Goal: Task Accomplishment & Management: Manage account settings

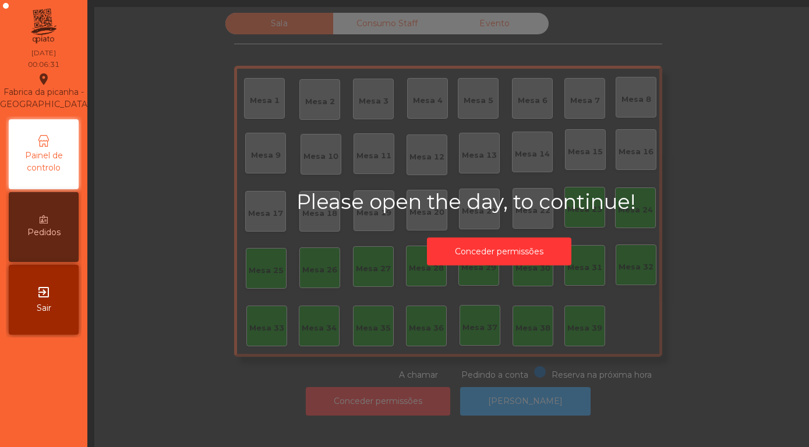
click at [27, 311] on div "exit_to_app Sair" at bounding box center [44, 300] width 70 height 70
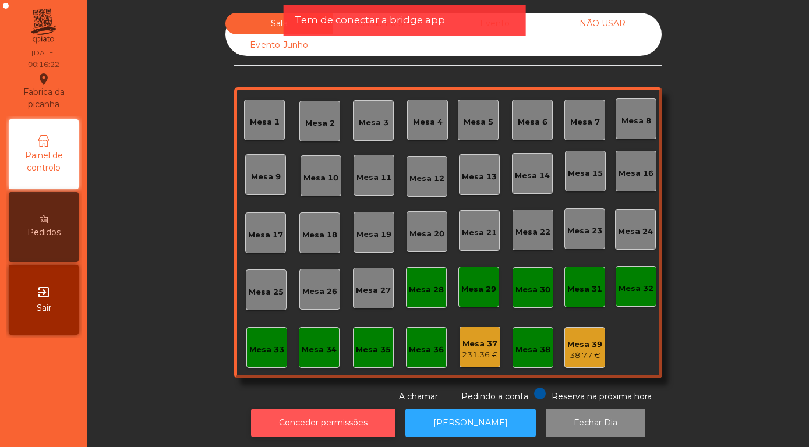
click at [310, 430] on button "Conceder permissões" at bounding box center [323, 423] width 144 height 29
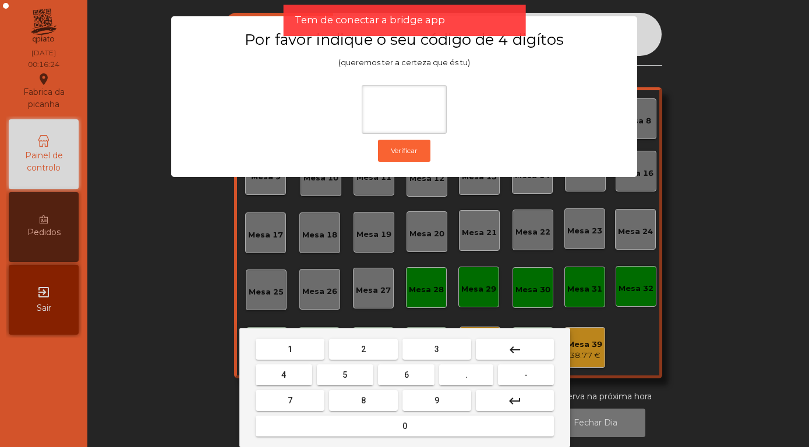
click at [357, 356] on button "2" at bounding box center [363, 349] width 69 height 21
click at [400, 376] on button "6" at bounding box center [406, 374] width 56 height 21
click at [295, 405] on button "7" at bounding box center [290, 400] width 69 height 21
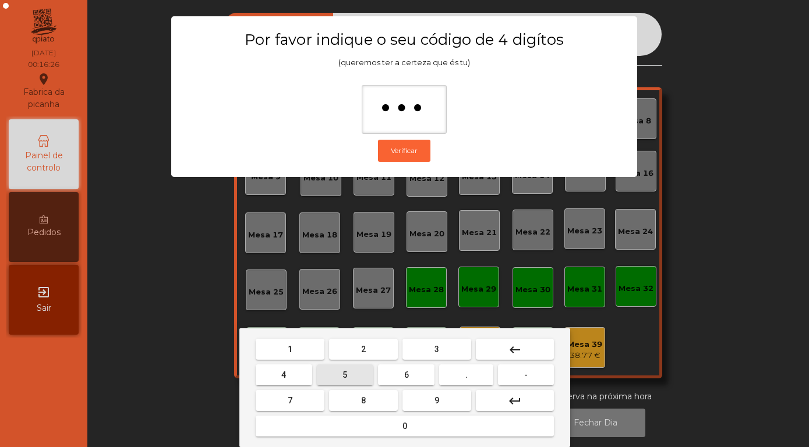
click at [346, 376] on span "5" at bounding box center [344, 374] width 5 height 9
type input "****"
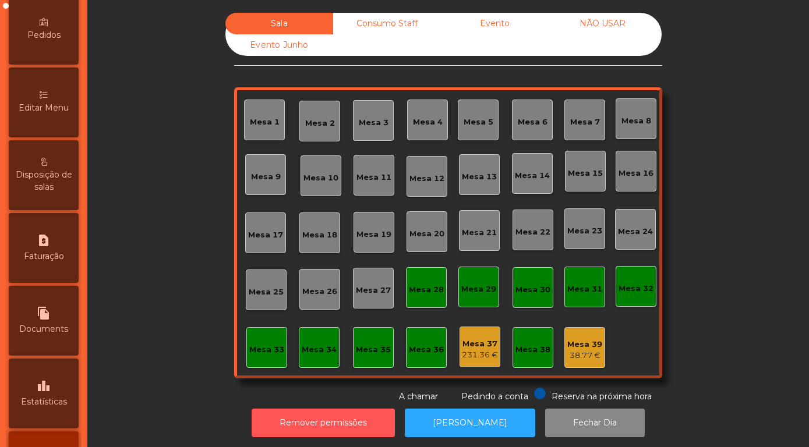
scroll to position [260, 0]
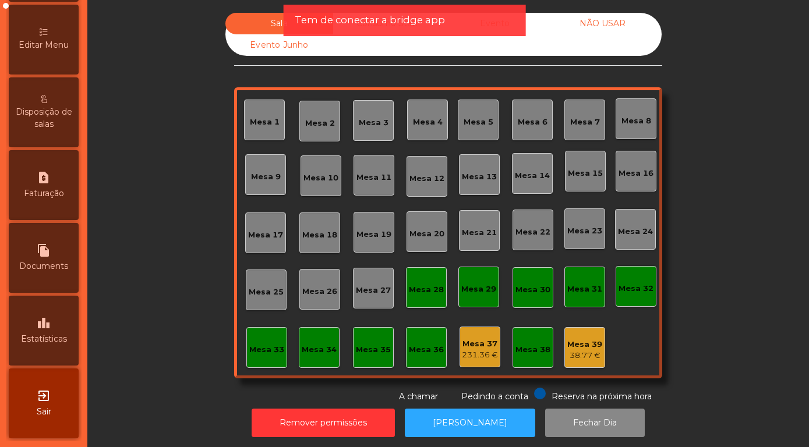
click at [38, 337] on span "Estatísticas" at bounding box center [44, 339] width 46 height 12
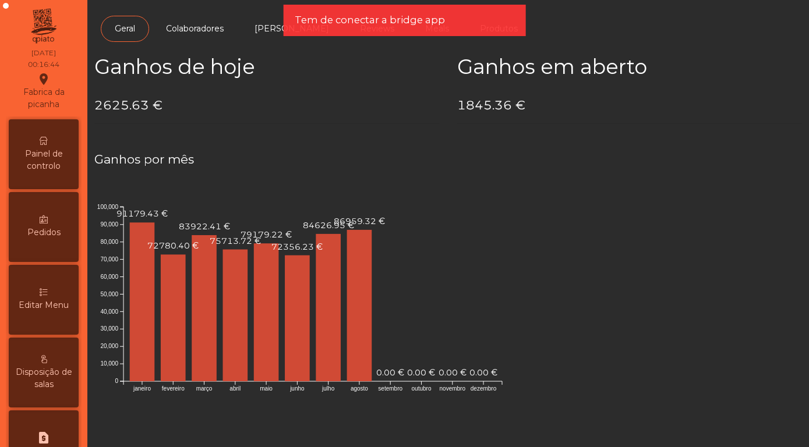
click at [41, 164] on span "Painel de controlo" at bounding box center [44, 160] width 64 height 24
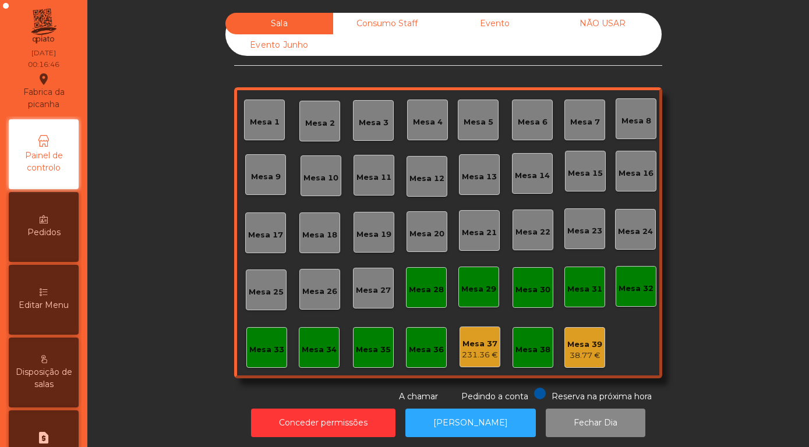
click at [498, 29] on div "Evento" at bounding box center [495, 24] width 108 height 22
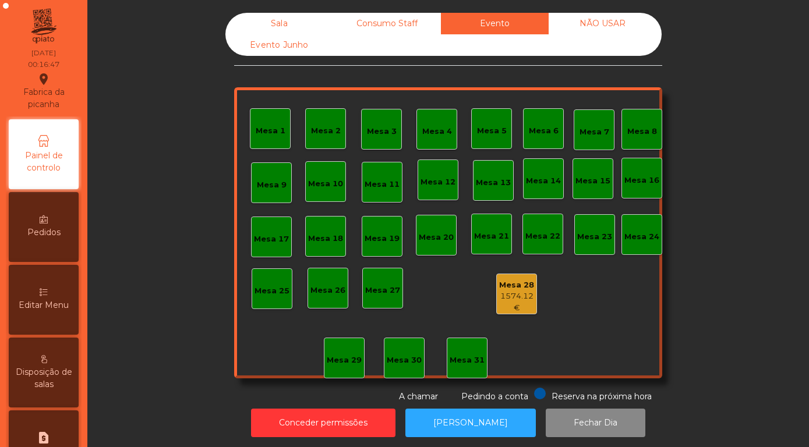
click at [515, 299] on div "1574.12 €" at bounding box center [517, 302] width 40 height 23
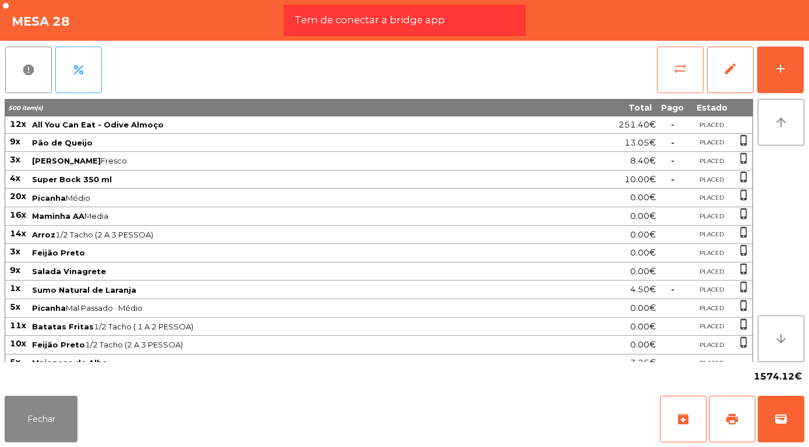
click at [682, 73] on span "sync_alt" at bounding box center [680, 69] width 14 height 14
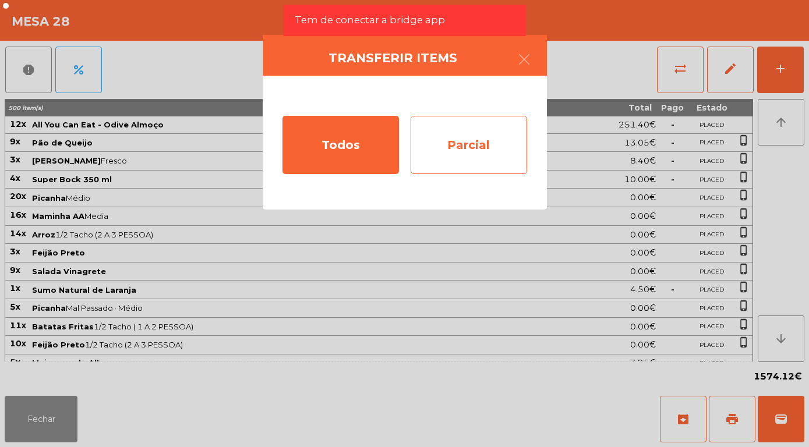
click at [475, 150] on div "Parcial" at bounding box center [468, 145] width 116 height 58
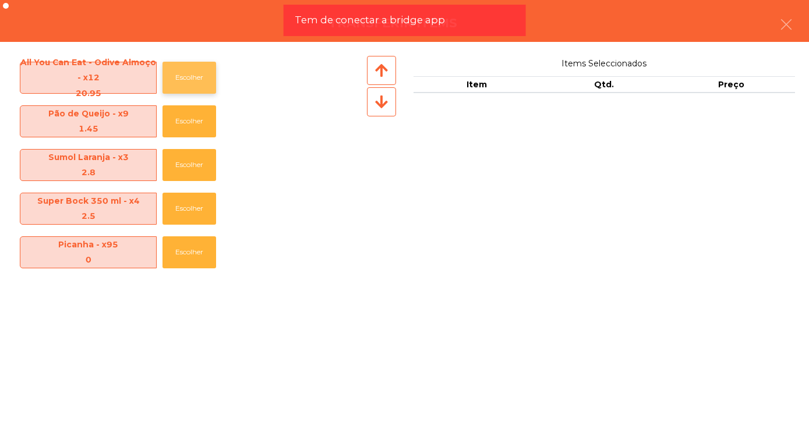
click at [188, 86] on button "Escolher" at bounding box center [189, 78] width 54 height 32
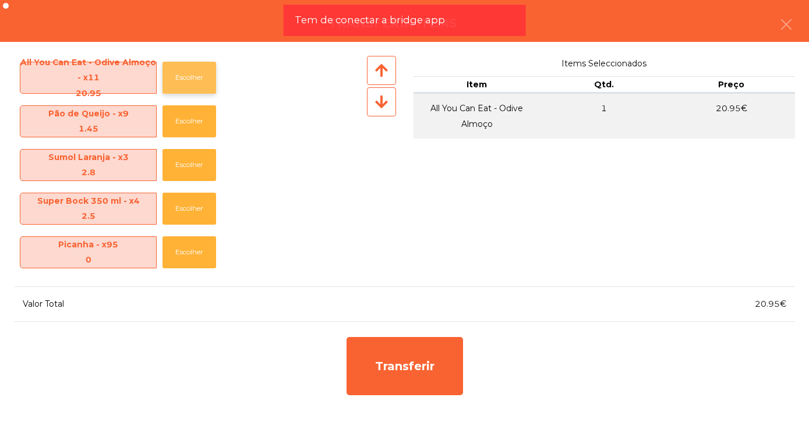
click at [194, 86] on button "Escolher" at bounding box center [189, 78] width 54 height 32
click at [196, 88] on button "Escolher" at bounding box center [189, 78] width 54 height 32
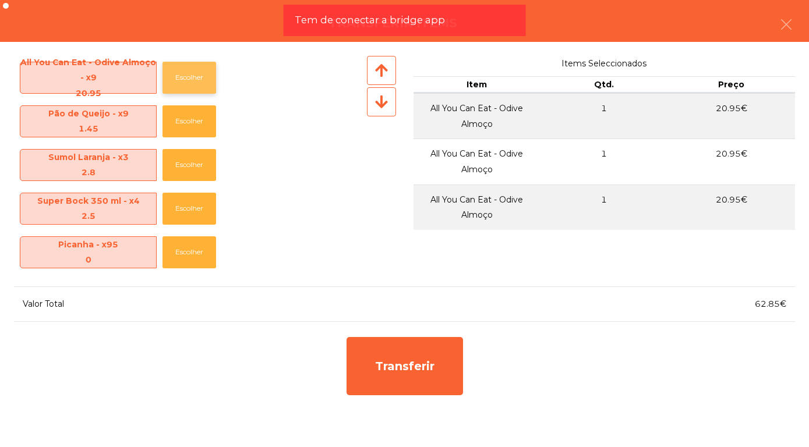
click at [197, 87] on button "Escolher" at bounding box center [189, 78] width 54 height 32
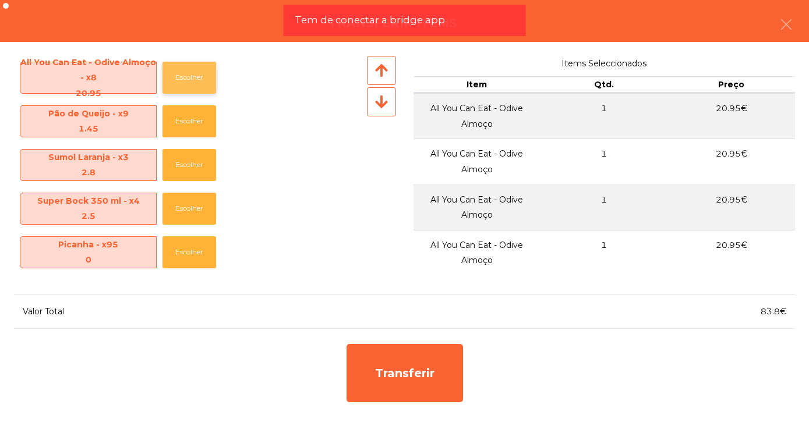
click at [197, 87] on button "Escolher" at bounding box center [189, 78] width 54 height 32
click at [195, 87] on button "Escolher" at bounding box center [189, 78] width 54 height 32
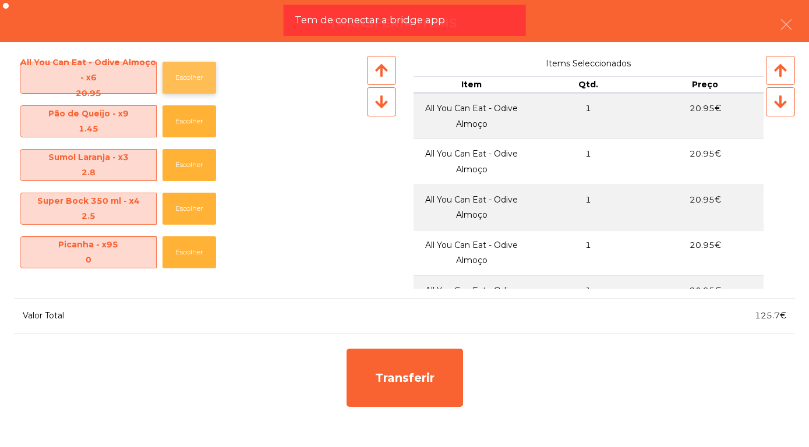
click at [197, 88] on button "Escolher" at bounding box center [189, 78] width 54 height 32
click at [194, 83] on button "Escolher" at bounding box center [189, 78] width 54 height 32
click at [188, 77] on button "Escolher" at bounding box center [189, 78] width 54 height 32
click at [193, 79] on button "Escolher" at bounding box center [189, 78] width 54 height 32
click at [195, 82] on button "Escolher" at bounding box center [189, 78] width 54 height 32
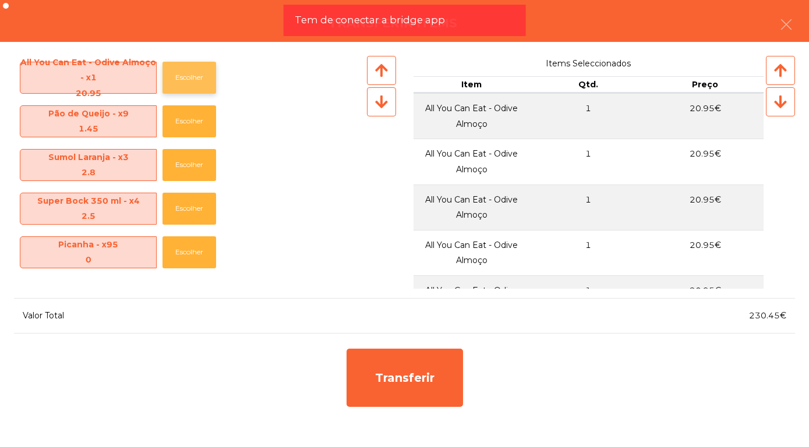
click at [191, 82] on button "Escolher" at bounding box center [189, 78] width 54 height 32
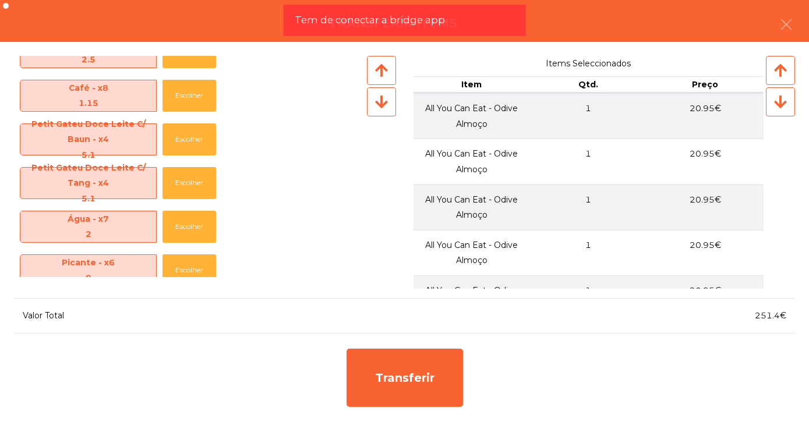
scroll to position [941, 0]
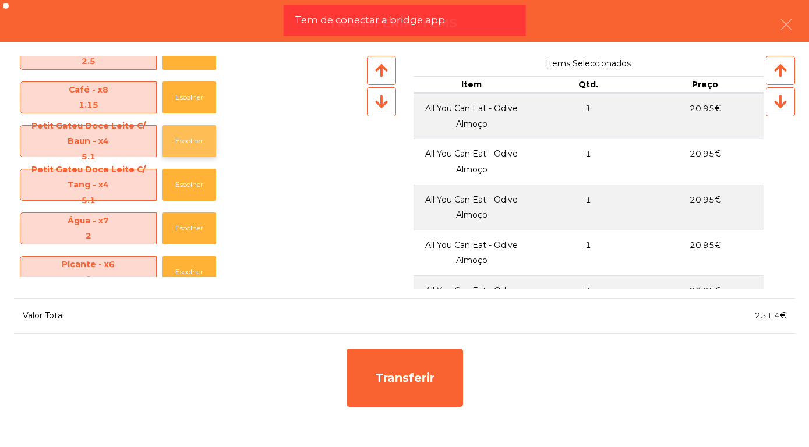
click at [192, 139] on button "Escolher" at bounding box center [189, 141] width 54 height 32
click at [199, 144] on button "Escolher" at bounding box center [189, 141] width 54 height 32
click at [196, 141] on button "Escolher" at bounding box center [189, 141] width 54 height 32
click at [197, 146] on button "Escolher" at bounding box center [189, 141] width 54 height 32
click at [192, 148] on button "Escolher" at bounding box center [189, 141] width 54 height 32
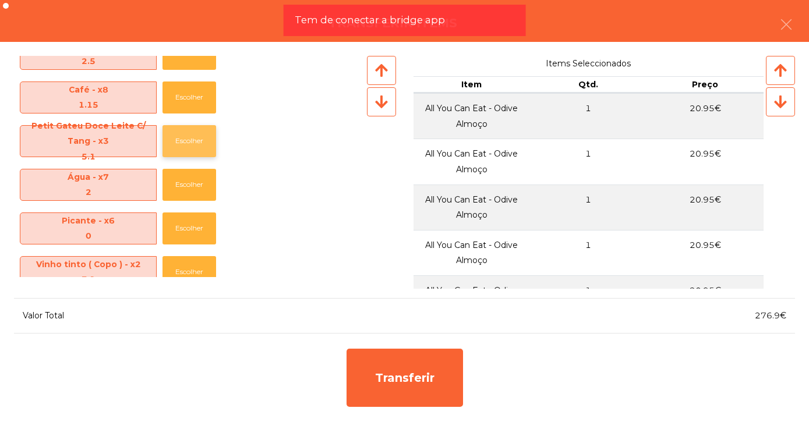
click at [188, 148] on button "Escolher" at bounding box center [189, 141] width 54 height 32
click at [193, 151] on button "Escolher" at bounding box center [189, 141] width 54 height 32
click at [195, 152] on button "Escolher" at bounding box center [189, 141] width 54 height 32
click at [186, 137] on button "Escolher" at bounding box center [189, 141] width 54 height 32
click at [191, 140] on button "Escolher" at bounding box center [189, 141] width 54 height 32
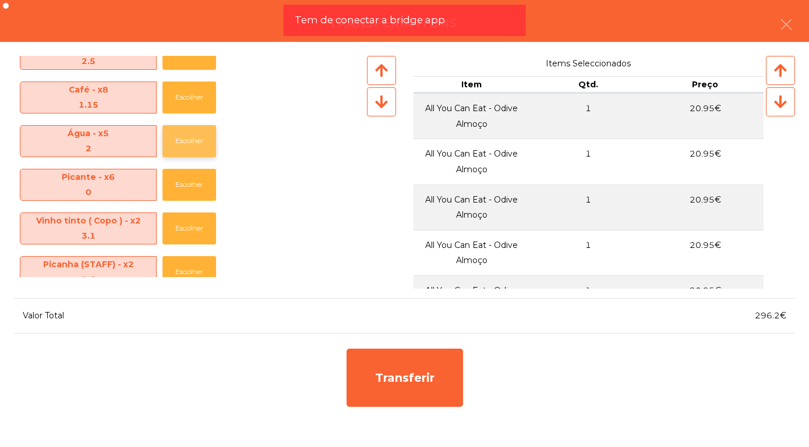
click at [176, 145] on button "Escolher" at bounding box center [189, 141] width 54 height 32
click at [183, 144] on button "Escolher" at bounding box center [189, 141] width 54 height 32
click at [185, 143] on button "Escolher" at bounding box center [189, 141] width 54 height 32
click at [184, 144] on button "Escolher" at bounding box center [189, 141] width 54 height 32
click at [190, 149] on button "Escolher" at bounding box center [189, 141] width 54 height 32
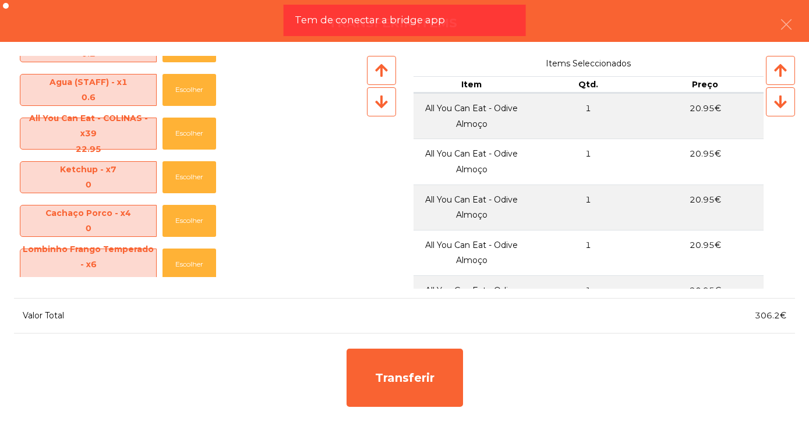
scroll to position [1340, 0]
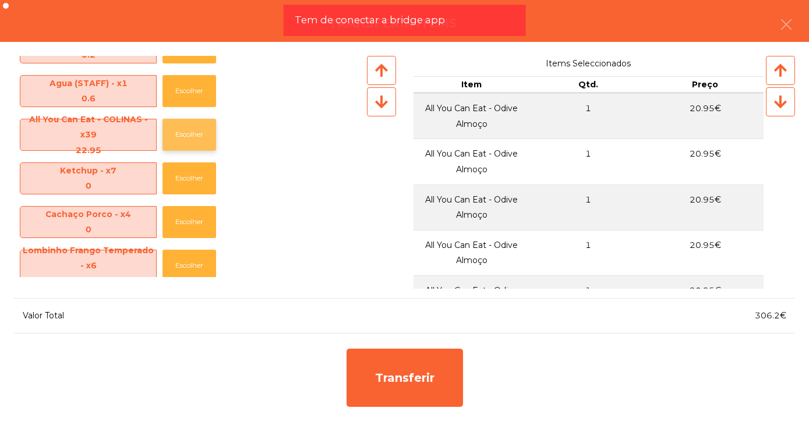
click at [190, 141] on button "Escolher" at bounding box center [189, 135] width 54 height 32
click at [192, 145] on button "Escolher" at bounding box center [189, 135] width 54 height 32
click at [196, 145] on button "Escolher" at bounding box center [189, 135] width 54 height 32
click at [195, 141] on button "Escolher" at bounding box center [189, 135] width 54 height 32
click at [194, 141] on button "Escolher" at bounding box center [189, 135] width 54 height 32
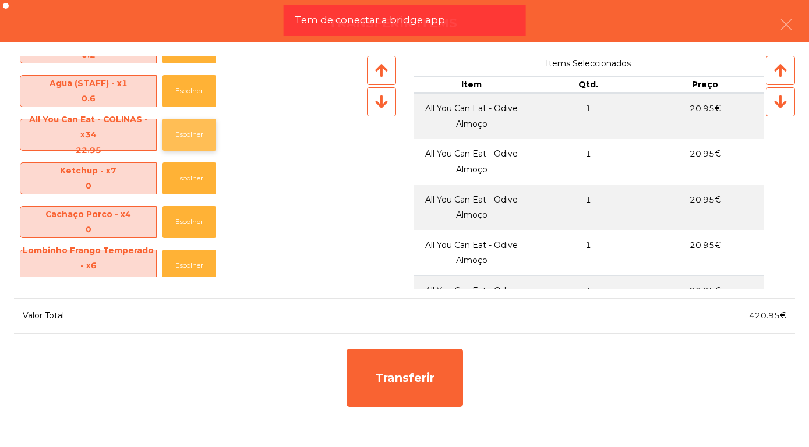
click at [195, 140] on button "Escolher" at bounding box center [189, 135] width 54 height 32
click at [194, 137] on button "Escolher" at bounding box center [189, 135] width 54 height 32
click at [194, 136] on button "Escolher" at bounding box center [189, 135] width 54 height 32
click at [193, 135] on button "Escolher" at bounding box center [189, 135] width 54 height 32
click at [192, 133] on button "Escolher" at bounding box center [189, 135] width 54 height 32
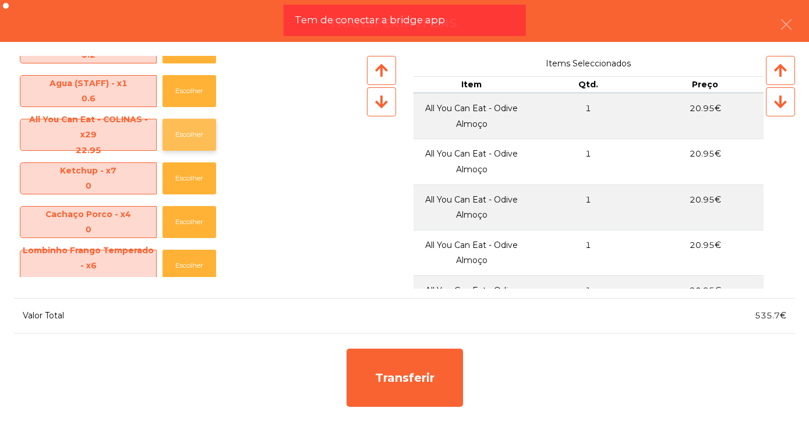
click at [194, 135] on button "Escolher" at bounding box center [189, 135] width 54 height 32
click at [196, 136] on button "Escolher" at bounding box center [189, 135] width 54 height 32
click at [196, 134] on button "Escolher" at bounding box center [189, 135] width 54 height 32
click at [196, 137] on button "Escolher" at bounding box center [189, 135] width 54 height 32
click at [197, 139] on button "Escolher" at bounding box center [189, 135] width 54 height 32
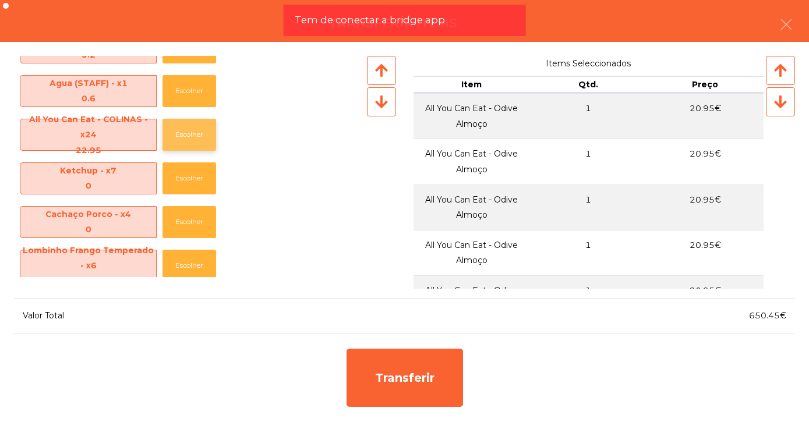
click at [197, 140] on button "Escolher" at bounding box center [189, 135] width 54 height 32
click at [199, 139] on button "Escolher" at bounding box center [189, 135] width 54 height 32
click at [196, 139] on button "Escolher" at bounding box center [189, 135] width 54 height 32
click at [196, 137] on button "Escolher" at bounding box center [189, 135] width 54 height 32
click at [196, 135] on button "Escolher" at bounding box center [189, 135] width 54 height 32
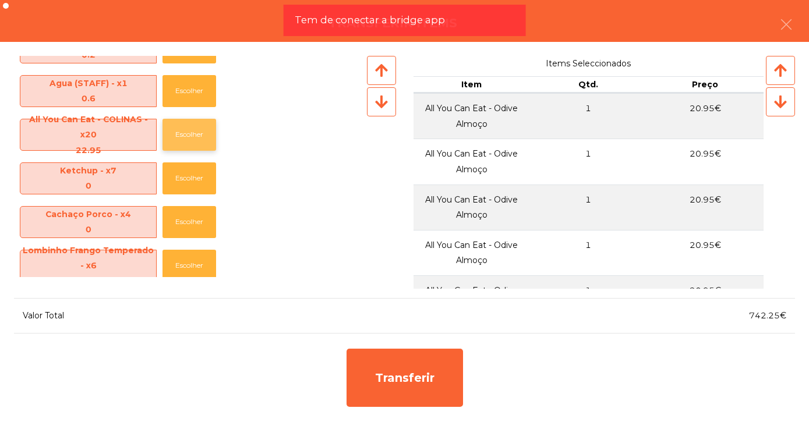
click at [197, 139] on button "Escolher" at bounding box center [189, 135] width 54 height 32
click at [196, 137] on button "Escolher" at bounding box center [189, 135] width 54 height 32
click at [195, 134] on button "Escolher" at bounding box center [189, 135] width 54 height 32
click at [194, 135] on button "Escolher" at bounding box center [189, 135] width 54 height 32
click at [196, 137] on button "Escolher" at bounding box center [189, 135] width 54 height 32
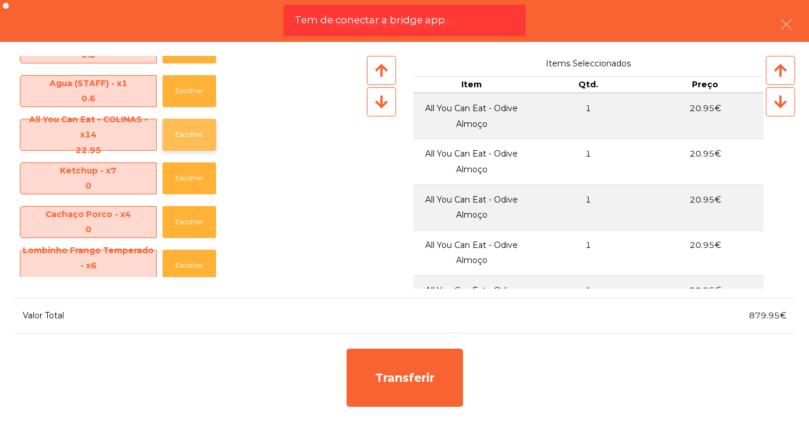
click at [194, 137] on button "Escolher" at bounding box center [189, 135] width 54 height 32
click at [195, 135] on button "Escolher" at bounding box center [189, 135] width 54 height 32
click at [195, 137] on button "Escolher" at bounding box center [189, 135] width 54 height 32
click at [197, 138] on button "Escolher" at bounding box center [189, 135] width 54 height 32
click at [196, 139] on button "Escolher" at bounding box center [189, 135] width 54 height 32
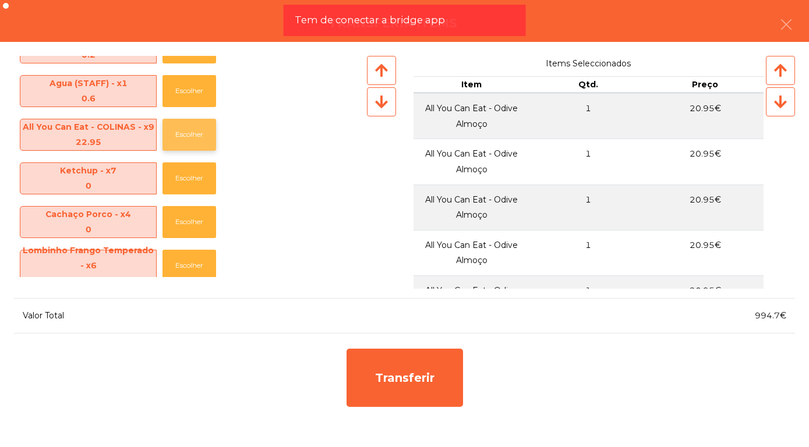
click at [193, 139] on button "Escolher" at bounding box center [189, 135] width 54 height 32
click at [195, 141] on button "Escolher" at bounding box center [189, 135] width 54 height 32
click at [192, 137] on button "Escolher" at bounding box center [189, 135] width 54 height 32
click at [193, 138] on button "Escolher" at bounding box center [189, 135] width 54 height 32
click at [194, 139] on button "Escolher" at bounding box center [189, 135] width 54 height 32
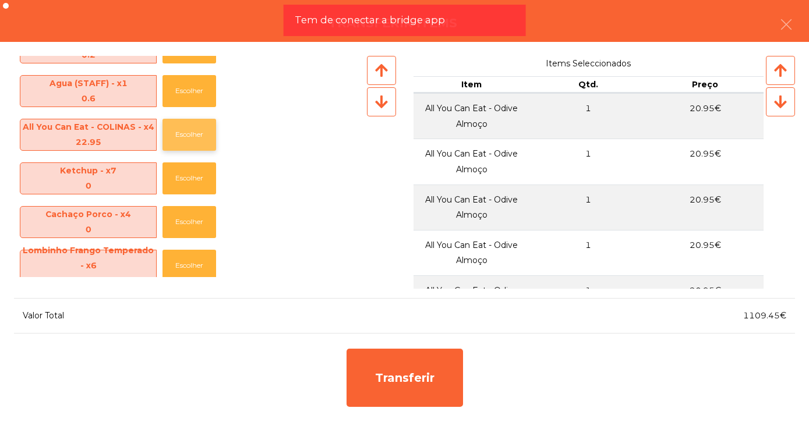
click at [189, 135] on button "Escolher" at bounding box center [189, 135] width 54 height 32
click at [189, 136] on button "Escolher" at bounding box center [189, 135] width 54 height 32
click at [187, 135] on button "Escolher" at bounding box center [189, 135] width 54 height 32
click at [190, 139] on button "Escolher" at bounding box center [189, 135] width 54 height 32
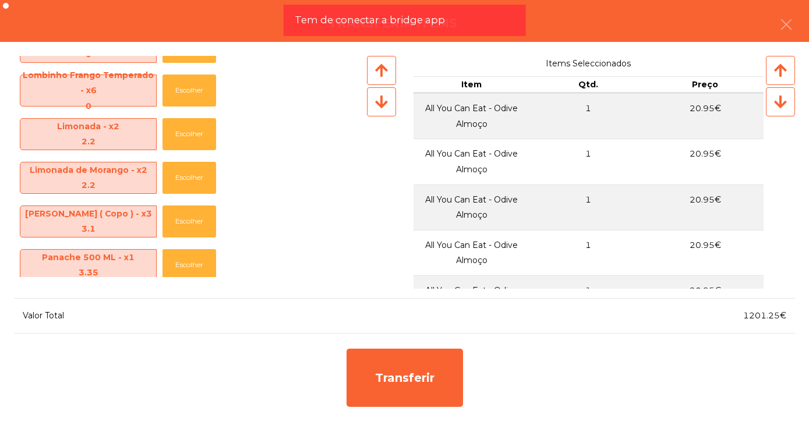
scroll to position [1456, 0]
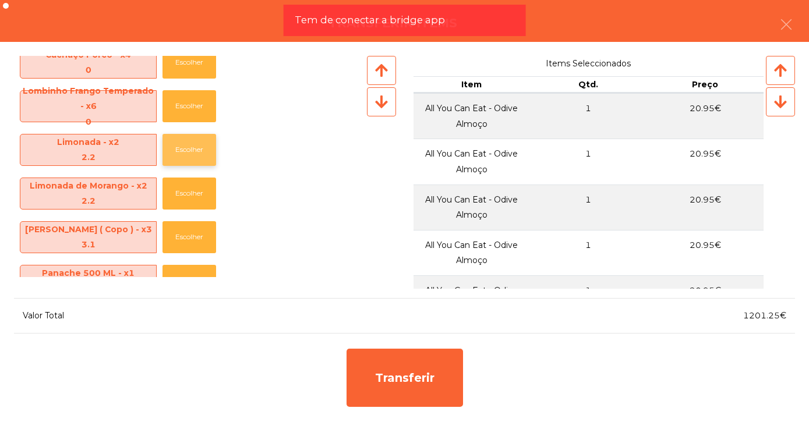
click at [183, 150] on button "Escolher" at bounding box center [189, 150] width 54 height 32
click at [182, 147] on button "Escolher" at bounding box center [189, 150] width 54 height 32
click at [187, 154] on button "Escolher" at bounding box center [189, 150] width 54 height 32
click at [189, 156] on button "Escolher" at bounding box center [189, 150] width 54 height 32
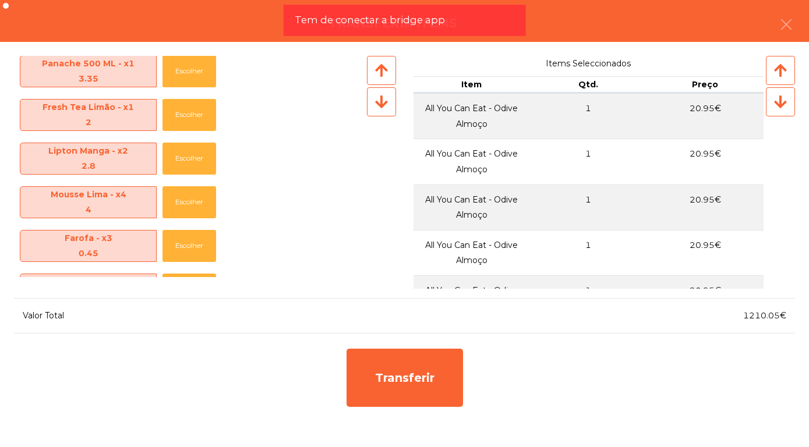
scroll to position [1556, 0]
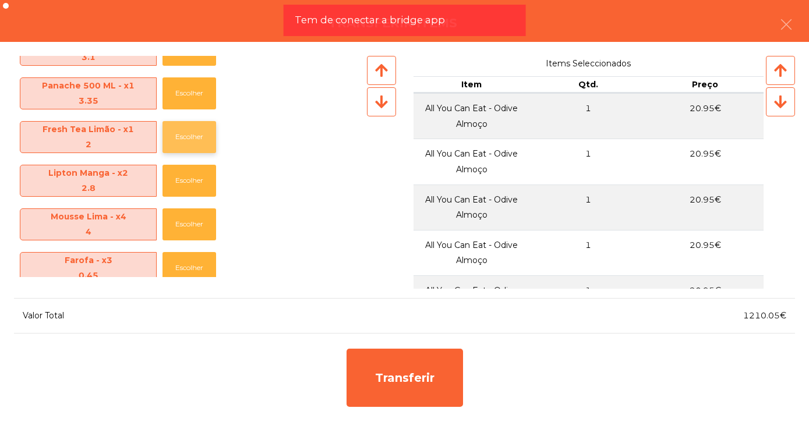
click at [187, 137] on button "Escolher" at bounding box center [189, 137] width 54 height 32
click at [190, 145] on button "Escolher" at bounding box center [189, 137] width 54 height 32
click at [187, 143] on button "Escolher" at bounding box center [189, 137] width 54 height 32
click at [190, 146] on button "Escolher" at bounding box center [189, 137] width 54 height 32
click at [189, 143] on button "Escolher" at bounding box center [189, 137] width 54 height 32
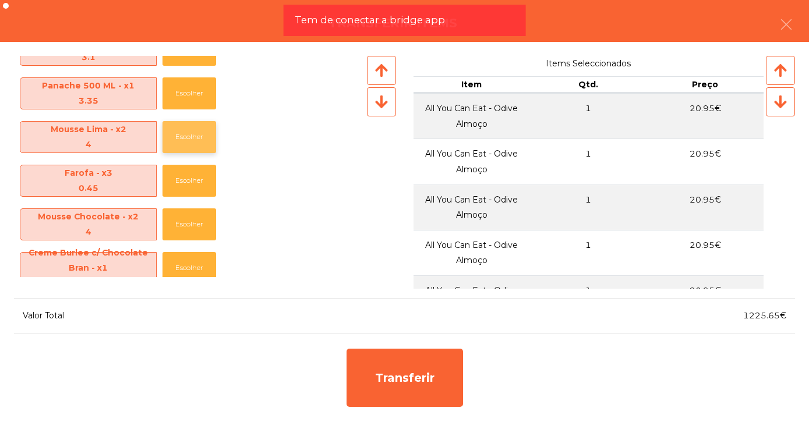
click at [190, 146] on button "Escolher" at bounding box center [189, 137] width 54 height 32
click at [185, 144] on button "Escolher" at bounding box center [189, 137] width 54 height 32
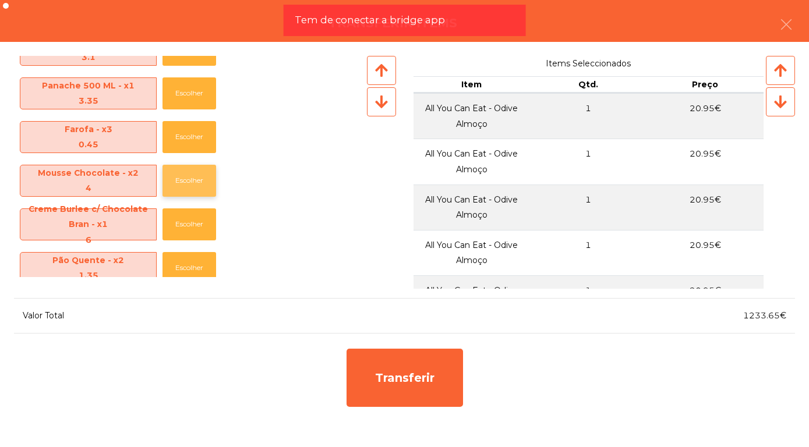
click at [192, 185] on button "Escolher" at bounding box center [189, 181] width 54 height 32
click at [192, 182] on button "Escolher" at bounding box center [189, 181] width 54 height 32
click at [192, 187] on button "Escolher" at bounding box center [189, 181] width 54 height 32
click at [193, 185] on button "Escolher" at bounding box center [189, 181] width 54 height 32
click at [195, 186] on button "Escolher" at bounding box center [189, 181] width 54 height 32
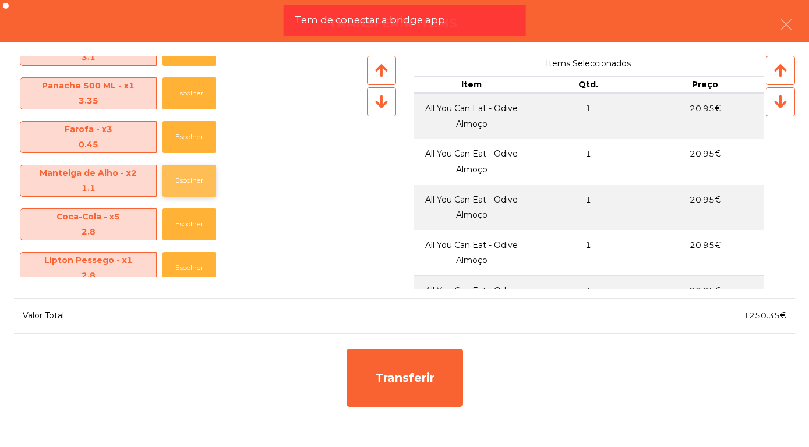
click at [192, 186] on button "Escolher" at bounding box center [189, 181] width 54 height 32
click at [194, 189] on button "Escolher" at bounding box center [189, 181] width 54 height 32
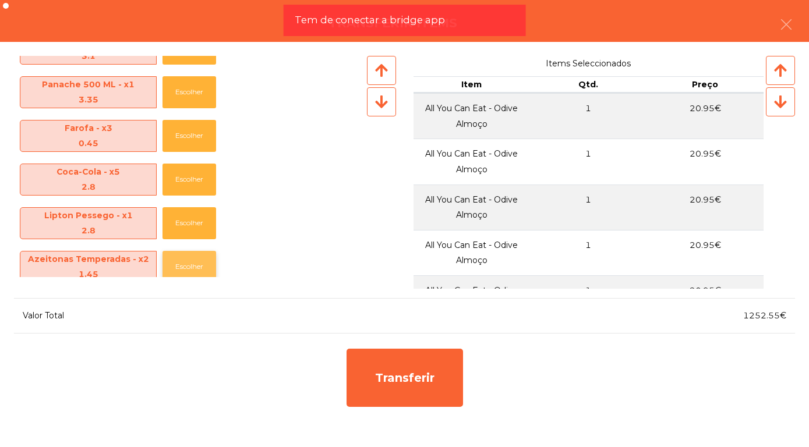
click at [191, 266] on button "Escolher" at bounding box center [189, 267] width 54 height 32
click at [193, 268] on button "Escolher" at bounding box center [189, 267] width 54 height 32
click at [196, 181] on button "Escolher" at bounding box center [189, 180] width 54 height 32
click at [193, 182] on button "Escolher" at bounding box center [189, 180] width 54 height 32
click at [192, 183] on button "Escolher" at bounding box center [189, 180] width 54 height 32
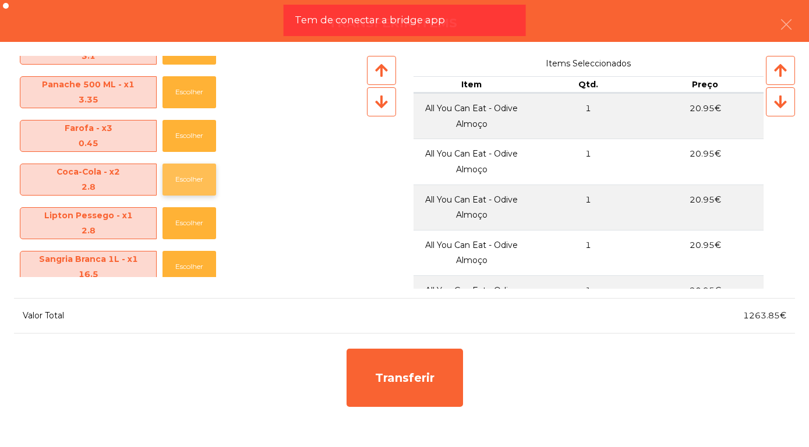
click at [192, 179] on button "Escolher" at bounding box center [189, 180] width 54 height 32
click at [193, 183] on button "Escolher" at bounding box center [189, 180] width 54 height 32
click at [182, 185] on button "Escolher" at bounding box center [189, 180] width 54 height 32
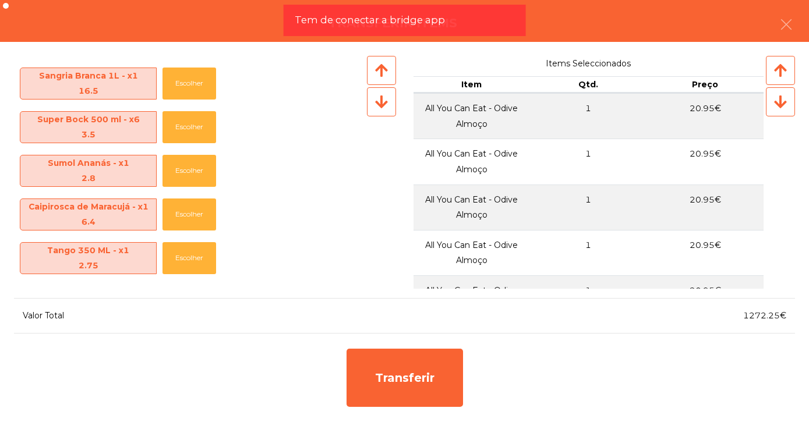
scroll to position [1657, 0]
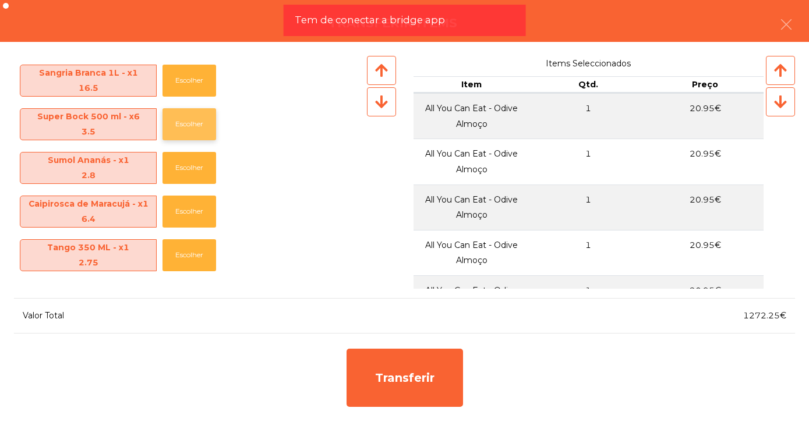
click at [183, 127] on button "Escolher" at bounding box center [189, 124] width 54 height 32
click at [186, 125] on button "Escolher" at bounding box center [189, 124] width 54 height 32
click at [189, 126] on button "Escolher" at bounding box center [189, 124] width 54 height 32
click at [191, 126] on button "Escolher" at bounding box center [189, 124] width 54 height 32
click at [192, 128] on button "Escolher" at bounding box center [189, 124] width 54 height 32
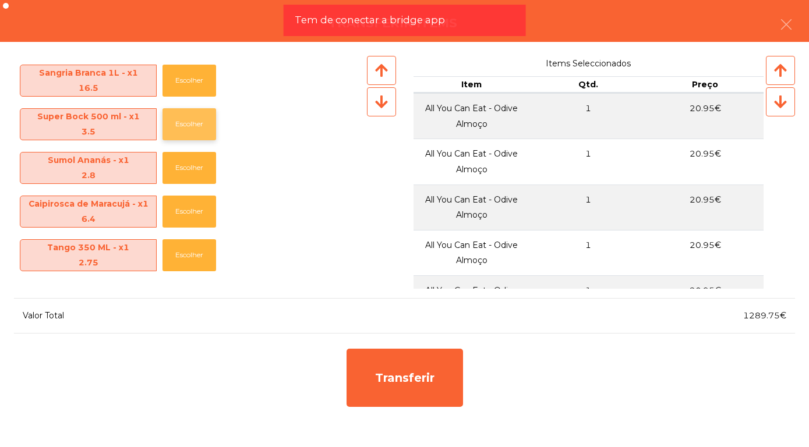
click at [190, 127] on button "Escolher" at bounding box center [189, 124] width 54 height 32
click at [185, 257] on button "Escolher" at bounding box center [189, 255] width 54 height 32
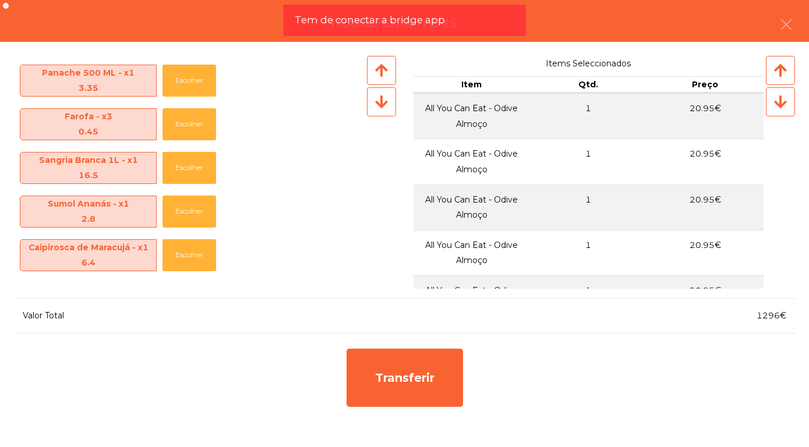
scroll to position [1569, 0]
click at [189, 216] on button "Escolher" at bounding box center [189, 212] width 54 height 32
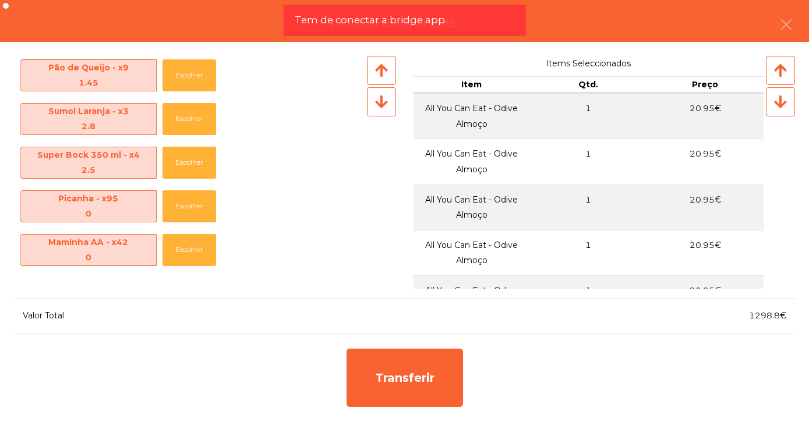
scroll to position [0, 0]
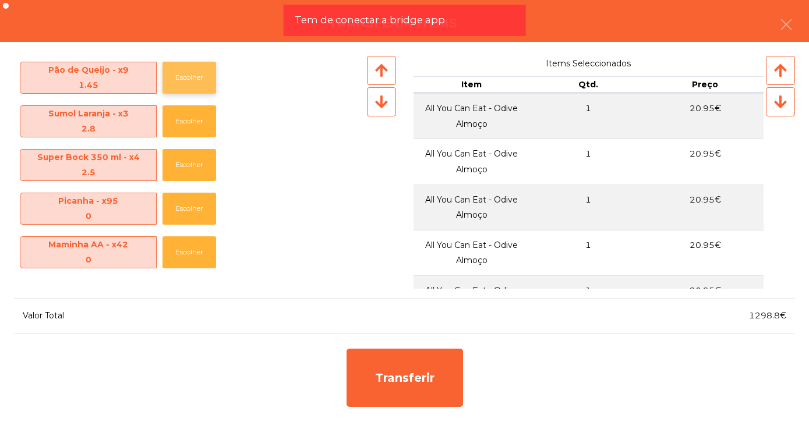
click at [194, 84] on button "Escolher" at bounding box center [189, 78] width 54 height 32
click at [194, 80] on button "Escolher" at bounding box center [189, 78] width 54 height 32
click at [196, 83] on button "Escolher" at bounding box center [189, 78] width 54 height 32
click at [194, 81] on button "Escolher" at bounding box center [189, 78] width 54 height 32
click at [192, 82] on button "Escolher" at bounding box center [189, 78] width 54 height 32
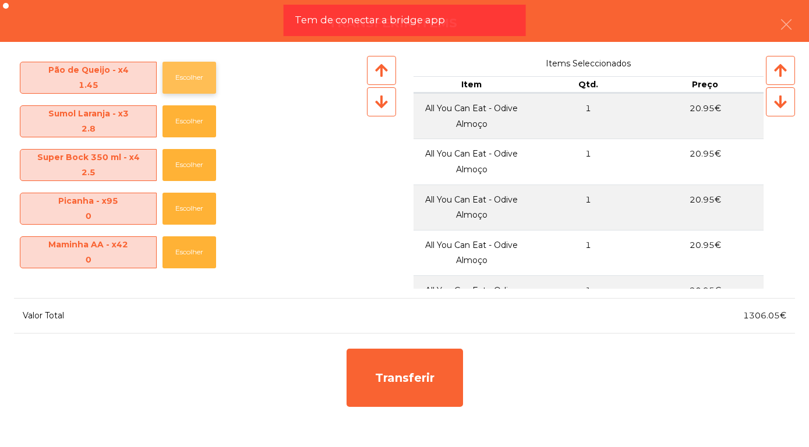
click at [190, 83] on button "Escolher" at bounding box center [189, 78] width 54 height 32
click at [188, 81] on button "Escolher" at bounding box center [189, 78] width 54 height 32
click at [192, 84] on button "Escolher" at bounding box center [189, 78] width 54 height 32
click at [188, 82] on button "Escolher" at bounding box center [189, 78] width 54 height 32
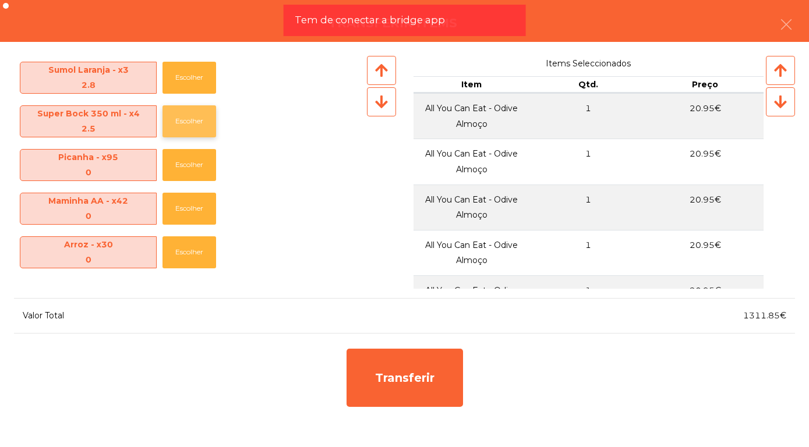
click at [190, 130] on button "Escolher" at bounding box center [189, 121] width 54 height 32
click at [193, 132] on button "Escolher" at bounding box center [189, 121] width 54 height 32
click at [193, 130] on button "Escolher" at bounding box center [189, 121] width 54 height 32
click at [194, 127] on button "Escolher" at bounding box center [189, 121] width 54 height 32
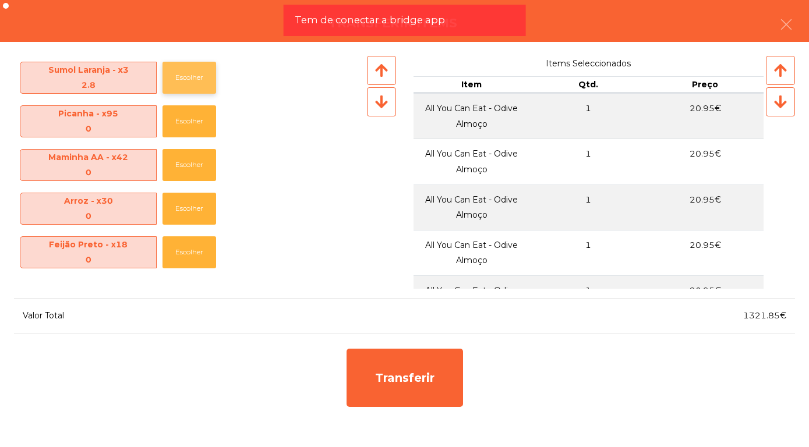
click at [190, 82] on button "Escolher" at bounding box center [189, 78] width 54 height 32
click at [194, 84] on button "Escolher" at bounding box center [189, 78] width 54 height 32
click at [198, 89] on button "Escolher" at bounding box center [189, 78] width 54 height 32
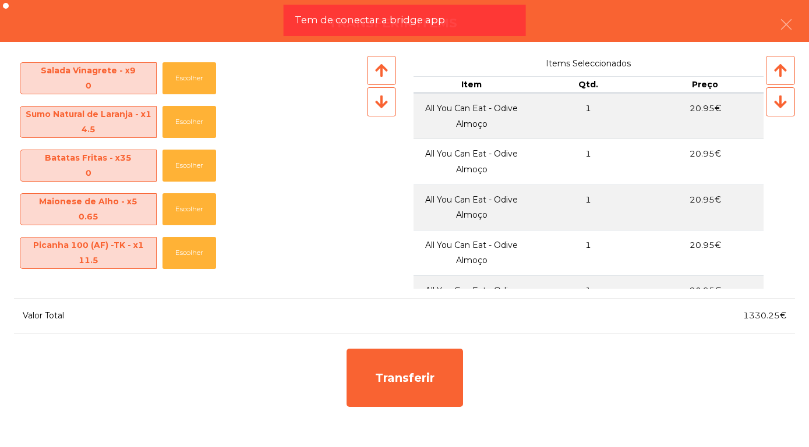
scroll to position [176, 0]
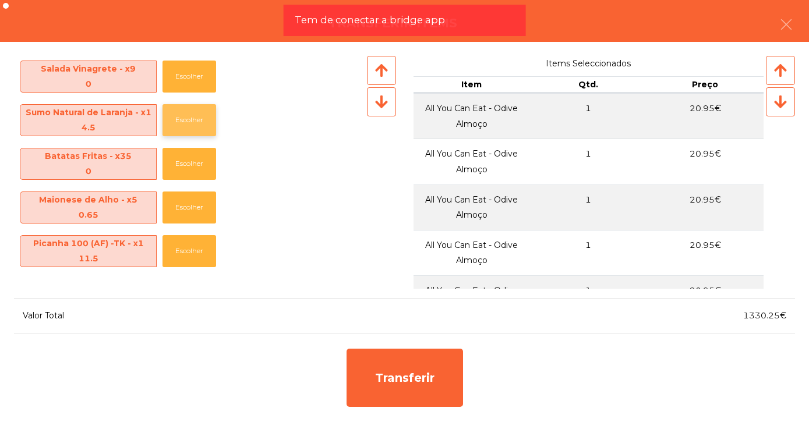
click at [192, 122] on button "Escolher" at bounding box center [189, 120] width 54 height 32
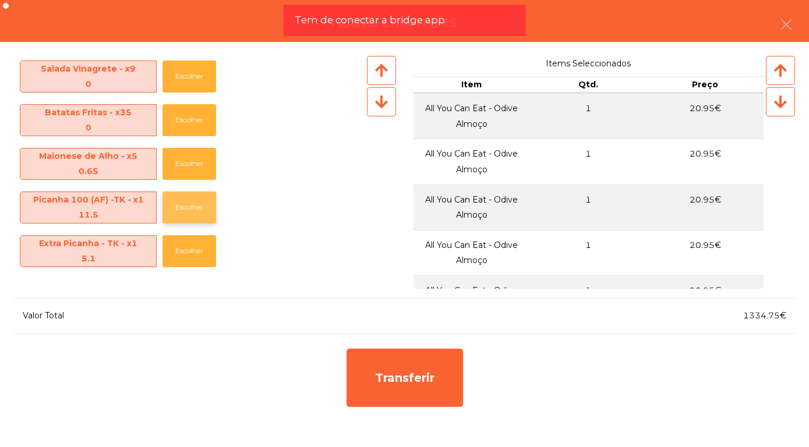
click at [192, 210] on button "Escolher" at bounding box center [189, 208] width 54 height 32
click at [194, 207] on button "Escolher" at bounding box center [189, 208] width 54 height 32
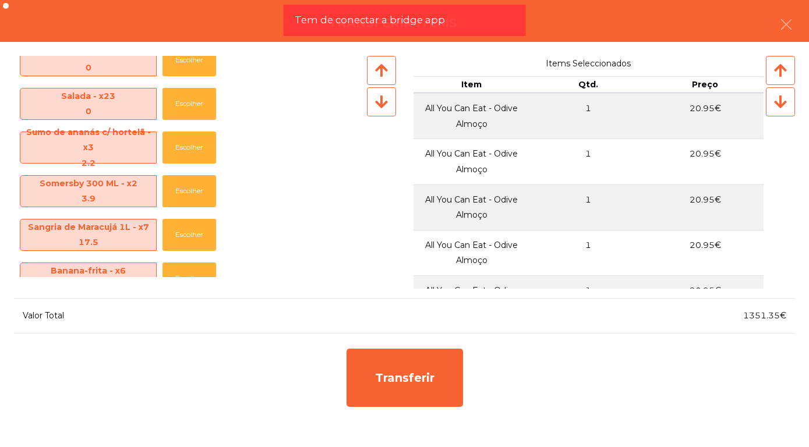
scroll to position [321, 0]
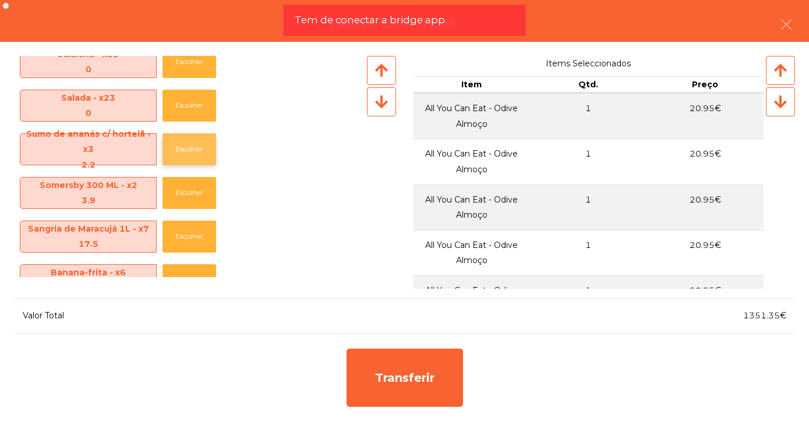
click at [190, 148] on button "Escolher" at bounding box center [189, 149] width 54 height 32
click at [198, 153] on button "Escolher" at bounding box center [189, 149] width 54 height 32
click at [194, 154] on button "Escolher" at bounding box center [189, 149] width 54 height 32
click at [190, 150] on button "Escolher" at bounding box center [189, 149] width 54 height 32
click at [196, 155] on button "Escolher" at bounding box center [189, 149] width 54 height 32
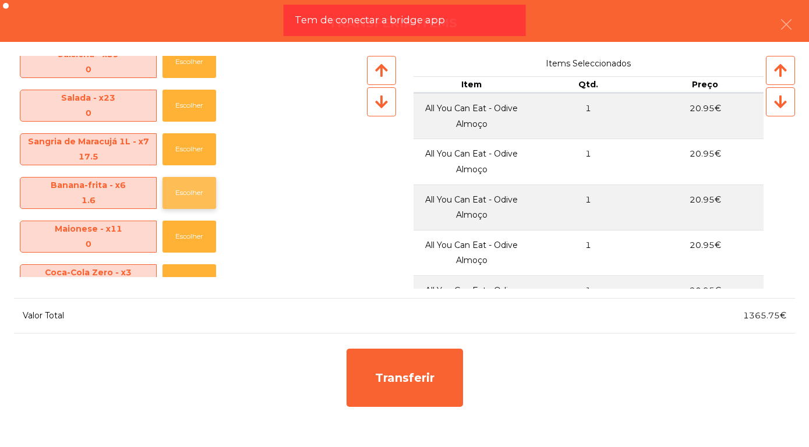
click at [193, 194] on button "Escolher" at bounding box center [189, 193] width 54 height 32
click at [192, 190] on button "Escolher" at bounding box center [189, 193] width 54 height 32
click at [194, 193] on button "Escolher" at bounding box center [189, 193] width 54 height 32
click at [196, 194] on button "Escolher" at bounding box center [189, 193] width 54 height 32
click at [198, 196] on button "Escolher" at bounding box center [189, 193] width 54 height 32
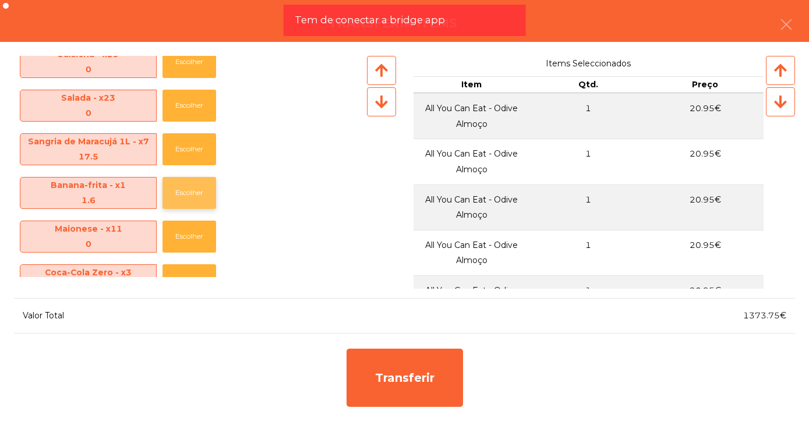
click at [199, 196] on button "Escolher" at bounding box center [189, 193] width 54 height 32
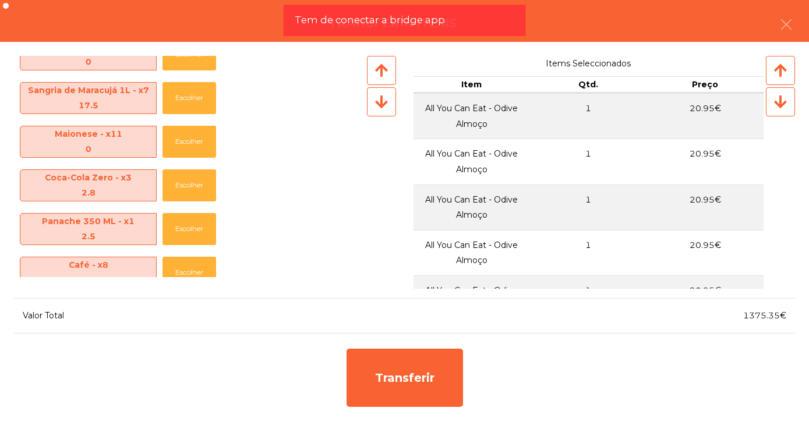
scroll to position [388, 0]
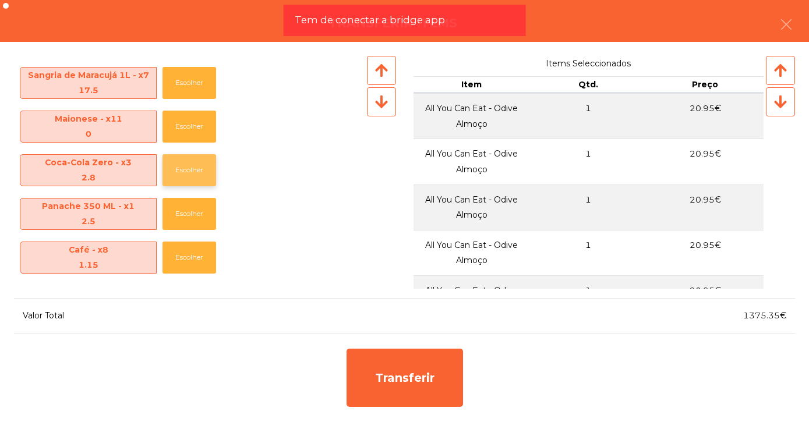
click at [193, 177] on button "Escolher" at bounding box center [189, 170] width 54 height 32
click at [192, 176] on button "Escolher" at bounding box center [189, 170] width 54 height 32
click at [192, 173] on button "Escolher" at bounding box center [189, 170] width 54 height 32
click at [192, 219] on button "Escolher" at bounding box center [189, 214] width 54 height 32
click at [195, 220] on button "Escolher" at bounding box center [189, 214] width 54 height 32
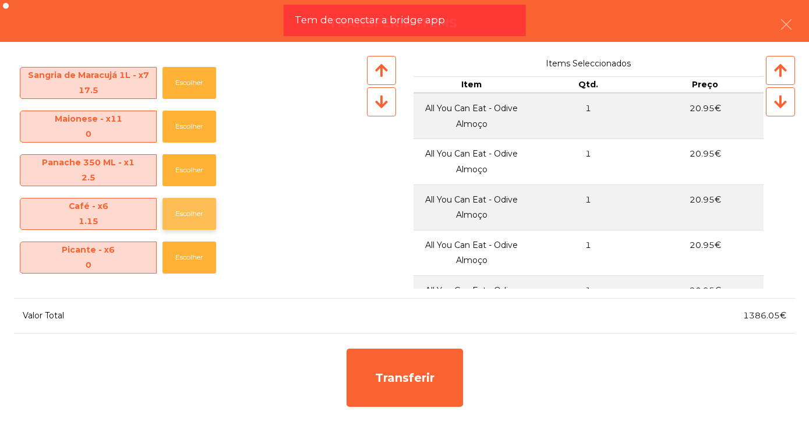
click at [194, 219] on button "Escolher" at bounding box center [189, 214] width 54 height 32
click at [192, 214] on button "Escolher" at bounding box center [189, 214] width 54 height 32
click at [193, 216] on button "Escolher" at bounding box center [189, 214] width 54 height 32
click at [194, 217] on button "Escolher" at bounding box center [189, 214] width 54 height 32
click at [193, 215] on button "Escolher" at bounding box center [189, 214] width 54 height 32
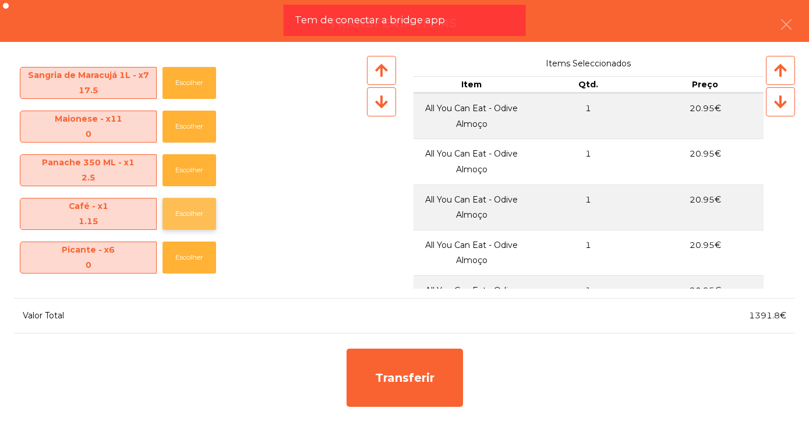
click at [190, 218] on button "Escolher" at bounding box center [189, 214] width 54 height 32
click at [192, 173] on button "Escolher" at bounding box center [189, 170] width 54 height 32
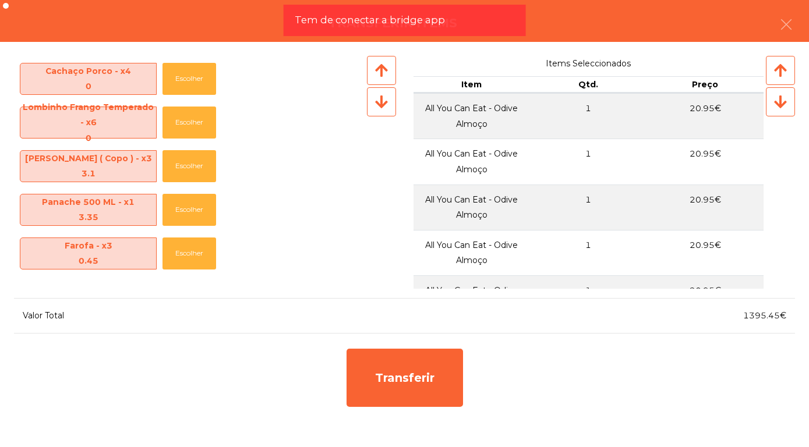
scroll to position [916, 0]
click at [191, 212] on button "Escolher" at bounding box center [189, 209] width 54 height 32
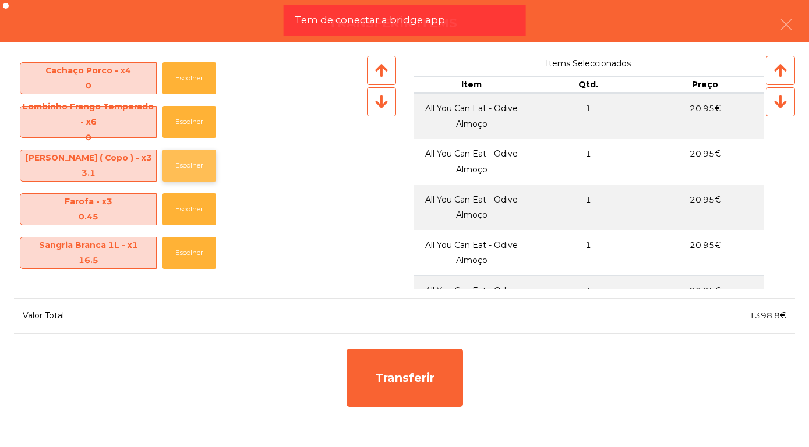
click at [190, 171] on button "Escolher" at bounding box center [189, 166] width 54 height 32
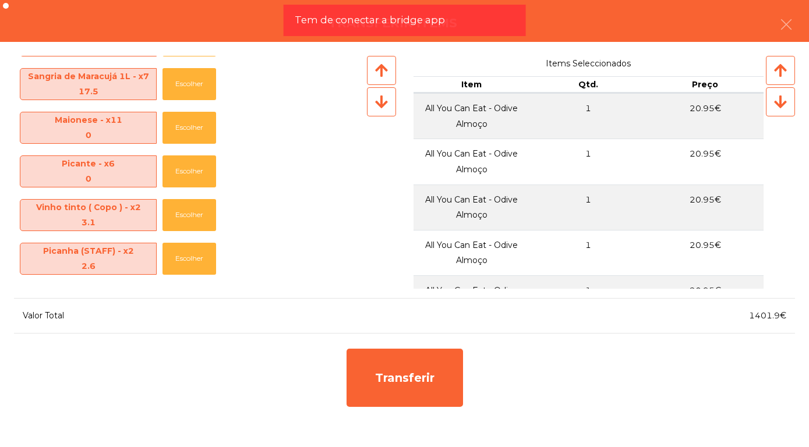
scroll to position [387, 0]
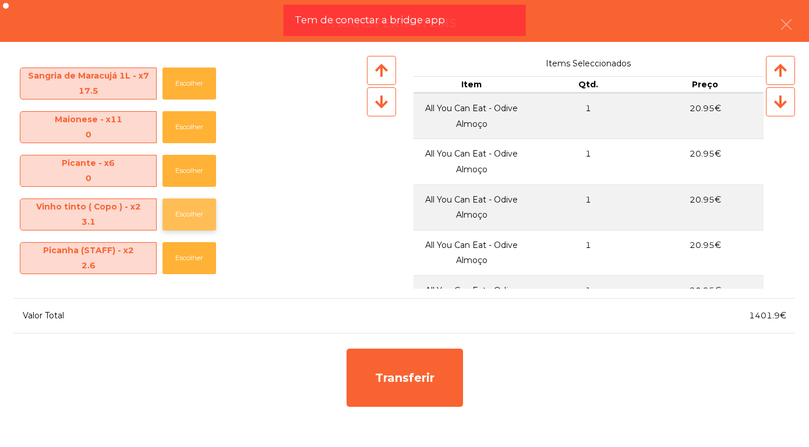
click at [195, 224] on button "Escolher" at bounding box center [189, 215] width 54 height 32
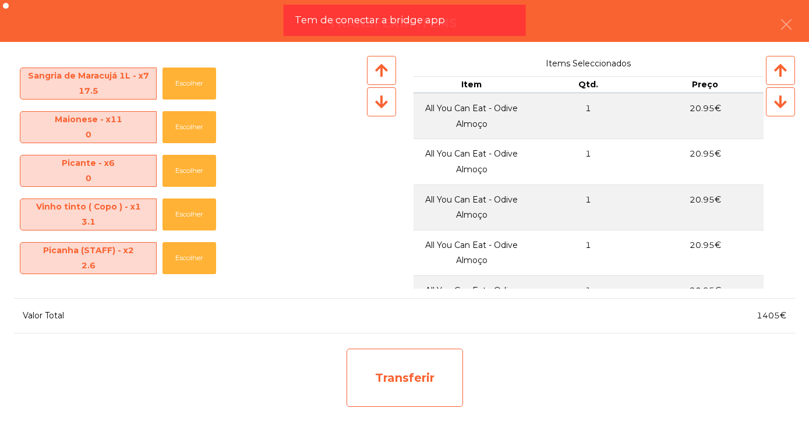
click at [406, 381] on div "Transferir" at bounding box center [404, 378] width 116 height 58
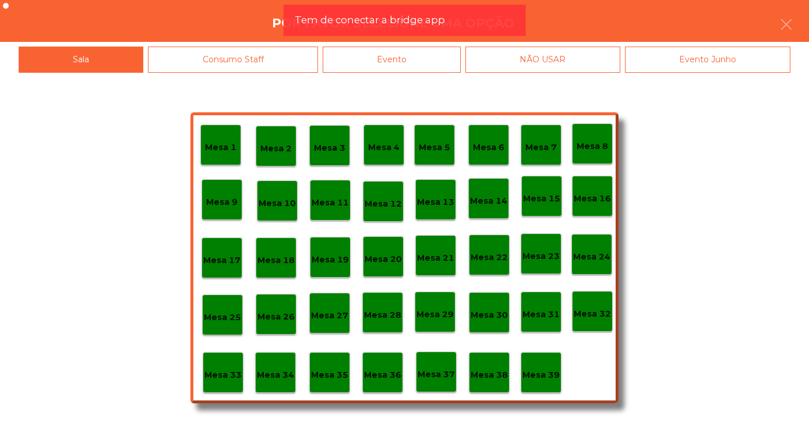
click at [489, 314] on p "Mesa 30" at bounding box center [488, 315] width 37 height 13
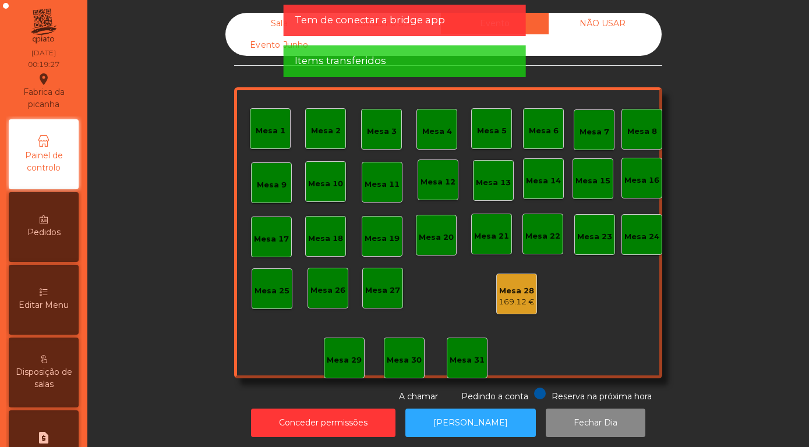
click at [261, 20] on div "Sala" at bounding box center [279, 24] width 108 height 22
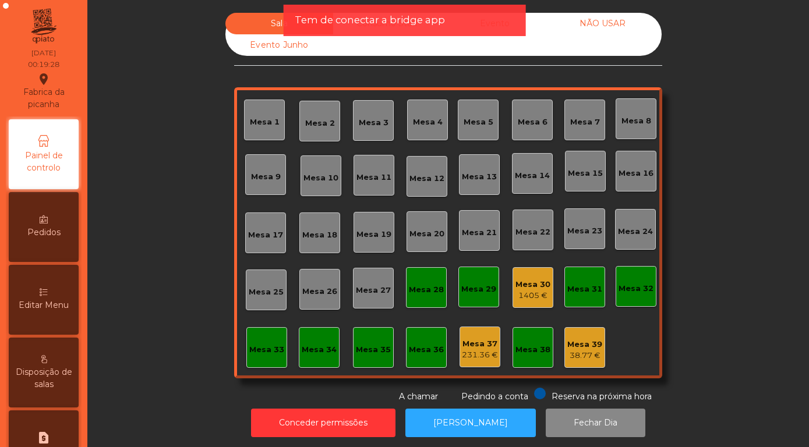
click at [530, 288] on div "Mesa 30" at bounding box center [532, 285] width 35 height 12
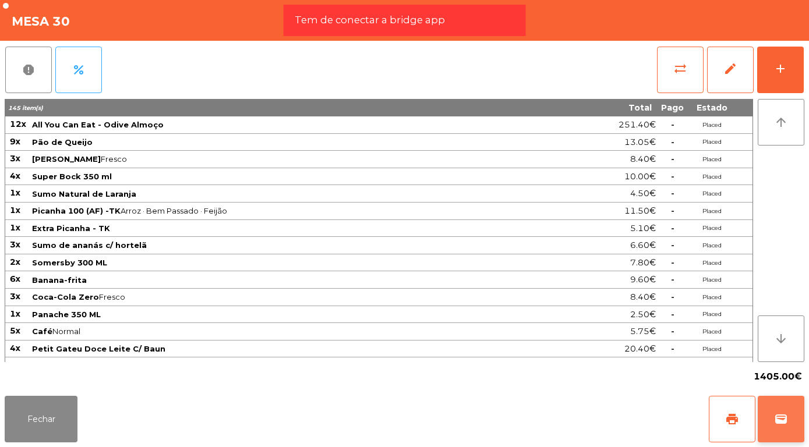
click at [772, 419] on button "wallet" at bounding box center [781, 419] width 47 height 47
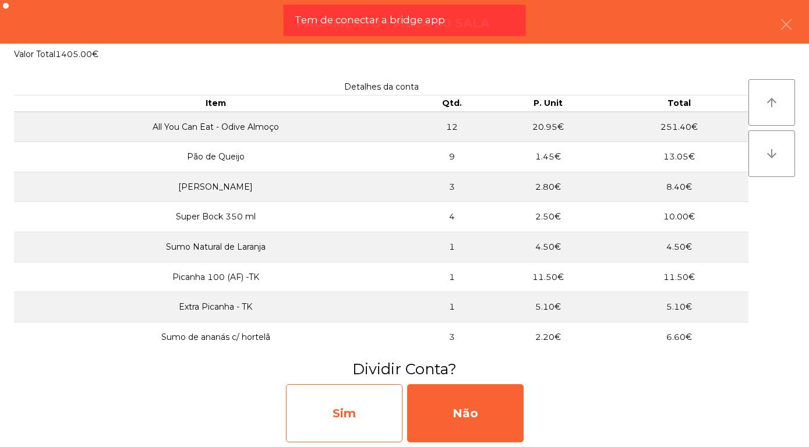
click at [355, 406] on div "Sim" at bounding box center [344, 413] width 116 height 58
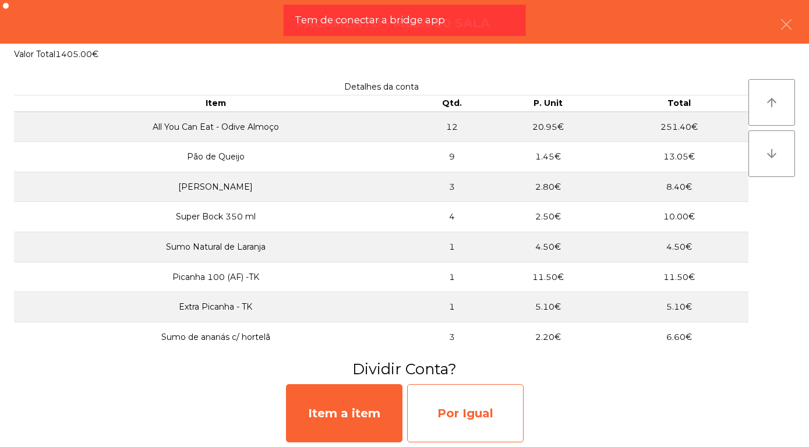
click at [482, 419] on div "Por Igual" at bounding box center [465, 413] width 116 height 58
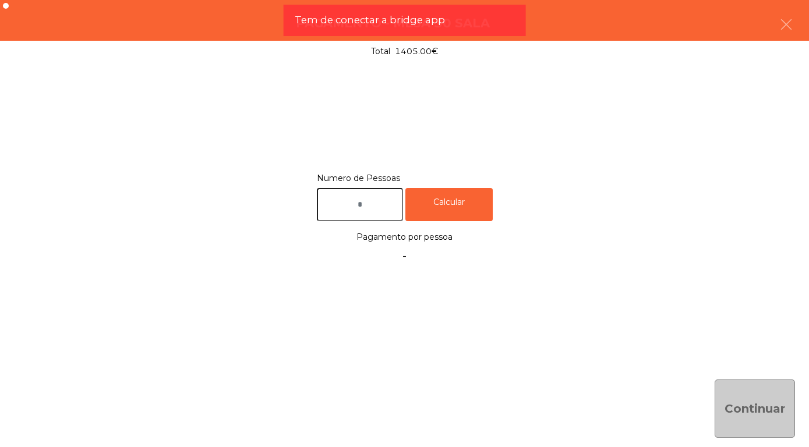
click at [378, 203] on input "text" at bounding box center [360, 204] width 86 height 33
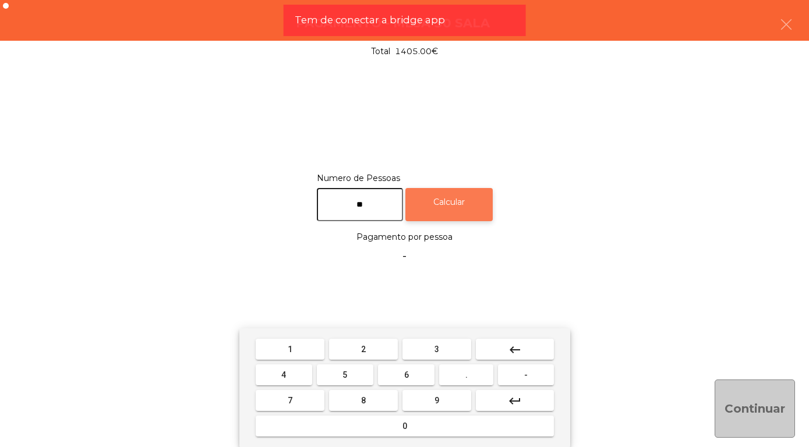
type input "**"
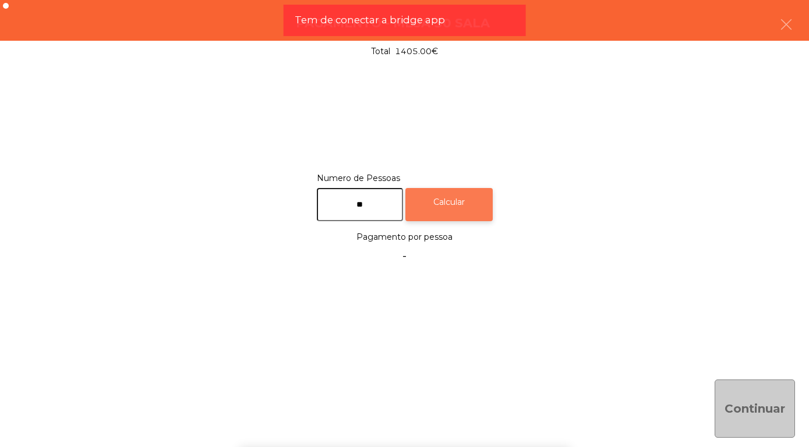
click at [475, 199] on div "Calcular" at bounding box center [448, 204] width 87 height 33
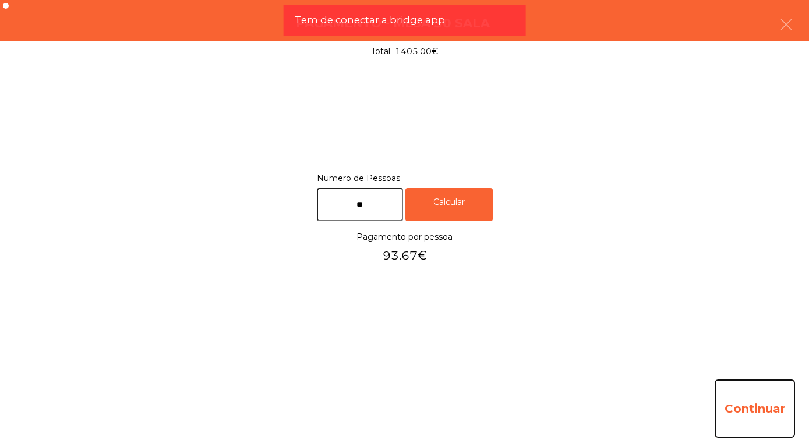
click at [762, 404] on button "Continuar" at bounding box center [754, 409] width 80 height 58
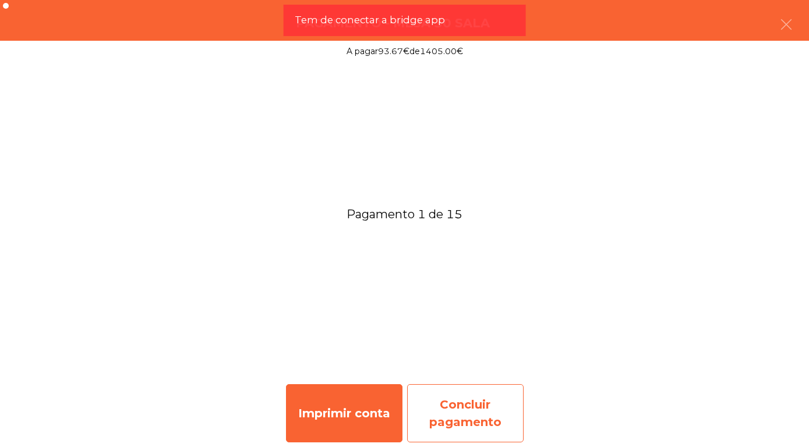
click at [461, 416] on div "Concluir pagamento" at bounding box center [465, 413] width 116 height 58
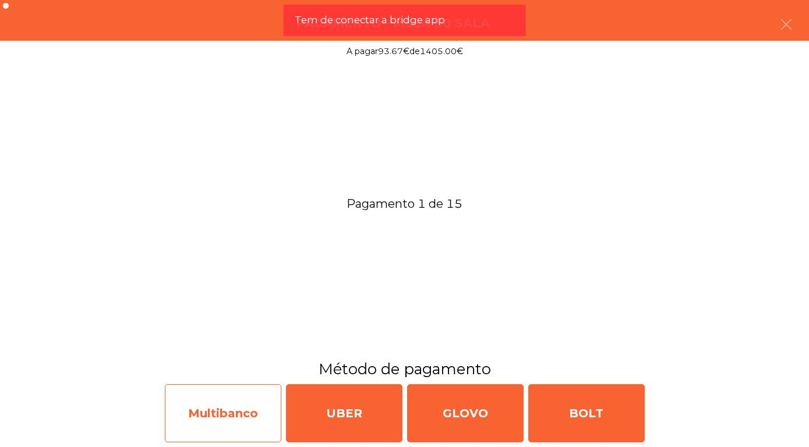
click at [210, 397] on div "Multibanco" at bounding box center [223, 413] width 116 height 58
select select "**"
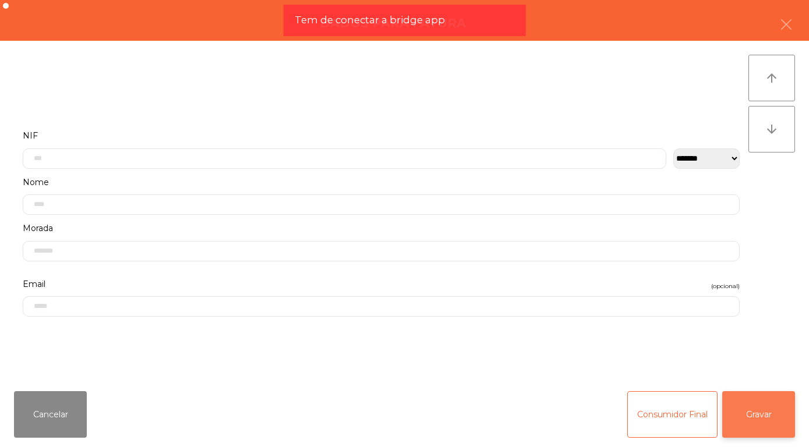
click at [762, 410] on button "Gravar" at bounding box center [758, 414] width 73 height 47
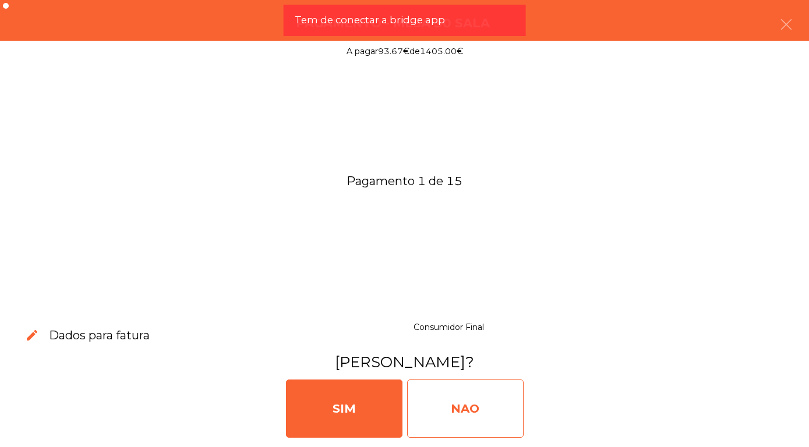
click at [462, 408] on div "NAO" at bounding box center [465, 409] width 116 height 58
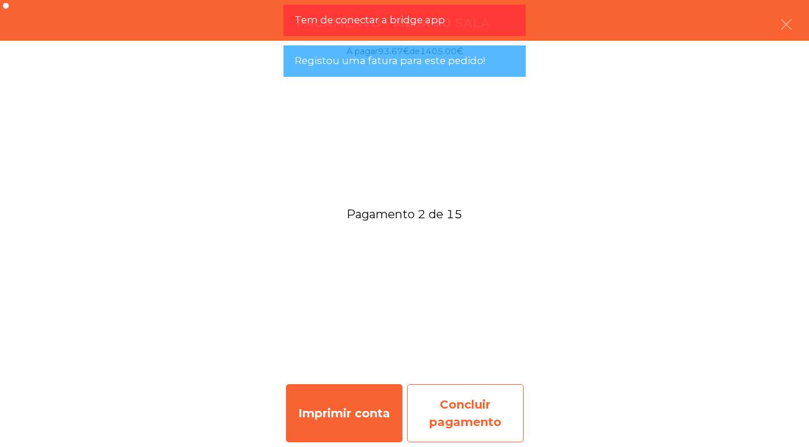
click at [443, 408] on div "Concluir pagamento" at bounding box center [465, 413] width 116 height 58
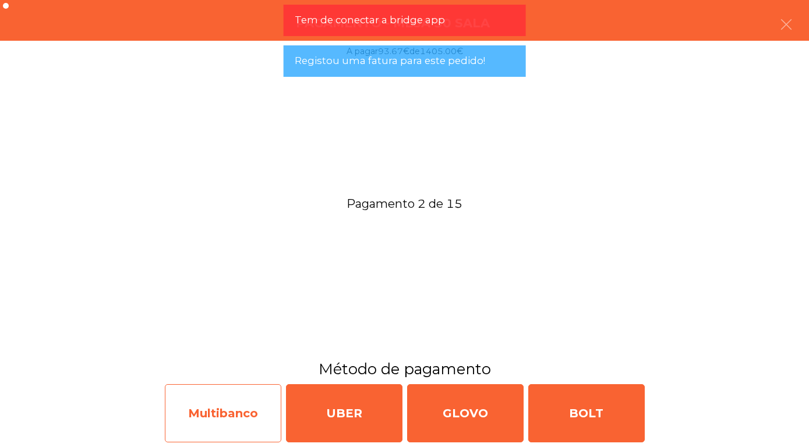
click at [214, 412] on div "Multibanco" at bounding box center [223, 413] width 116 height 58
select select "**"
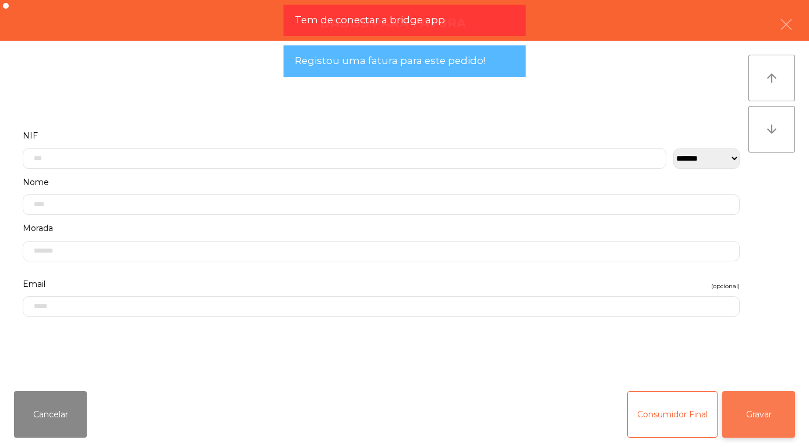
click at [766, 412] on button "Gravar" at bounding box center [758, 414] width 73 height 47
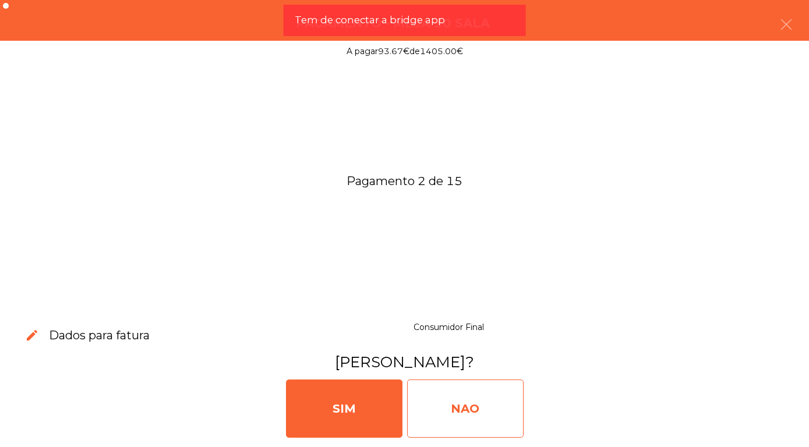
click at [472, 408] on div "NAO" at bounding box center [465, 409] width 116 height 58
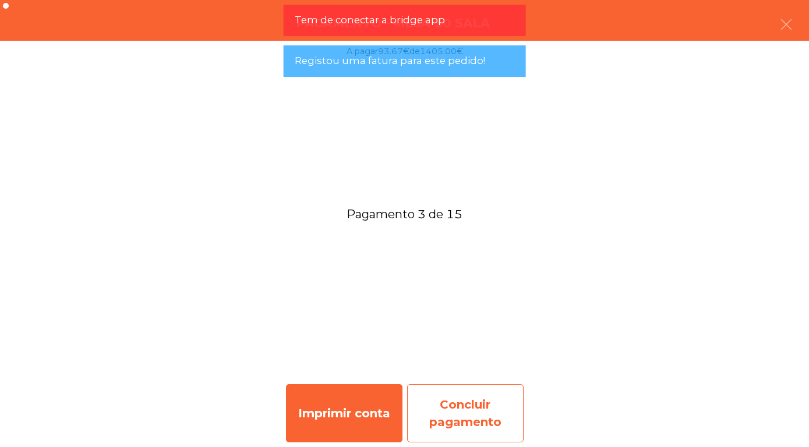
click at [453, 418] on div "Concluir pagamento" at bounding box center [465, 413] width 116 height 58
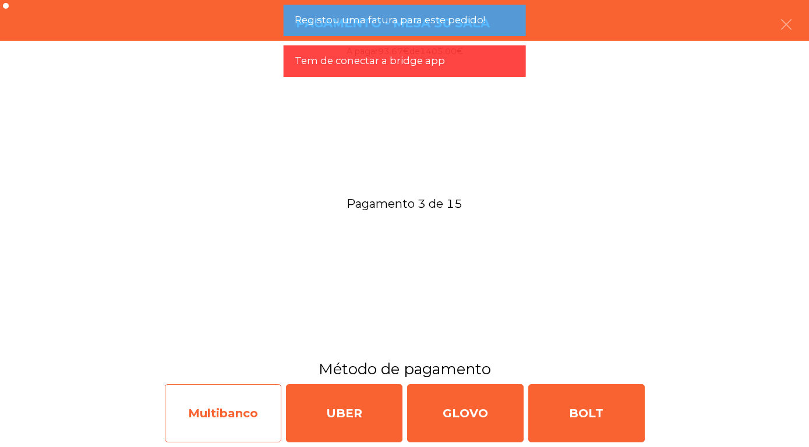
click at [213, 423] on div "Multibanco" at bounding box center [223, 413] width 116 height 58
select select "**"
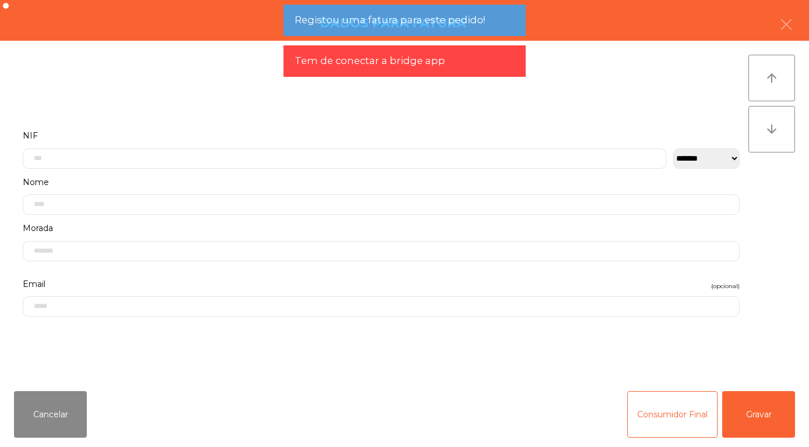
click at [214, 416] on div "Cancelar Consumidor Final Gravar" at bounding box center [404, 414] width 809 height 65
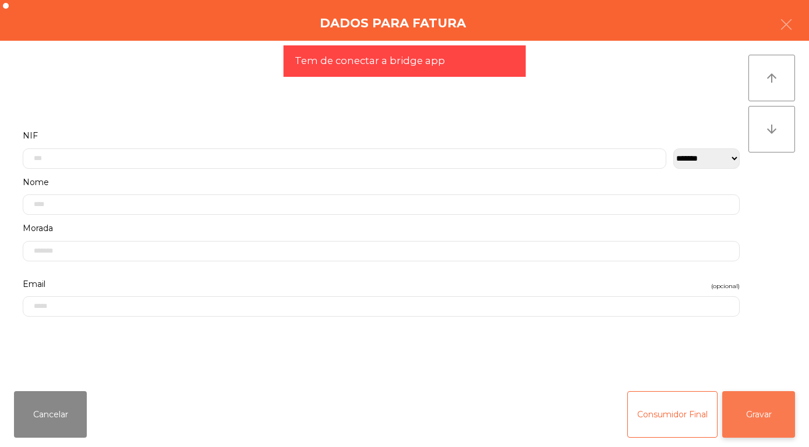
click at [762, 413] on button "Gravar" at bounding box center [758, 414] width 73 height 47
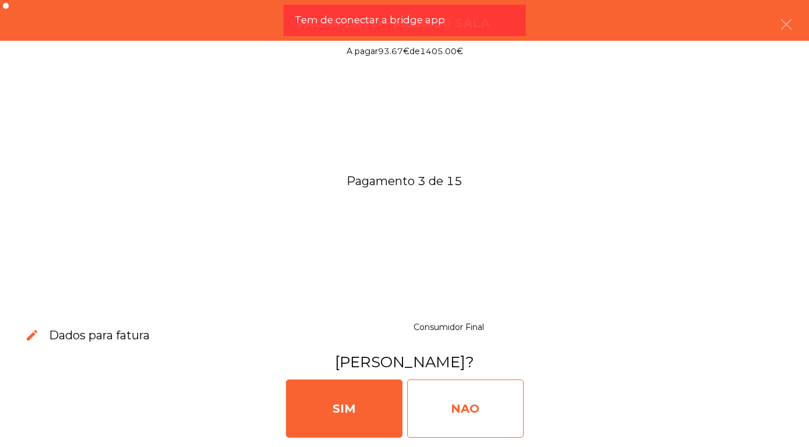
click at [445, 405] on div "NAO" at bounding box center [465, 409] width 116 height 58
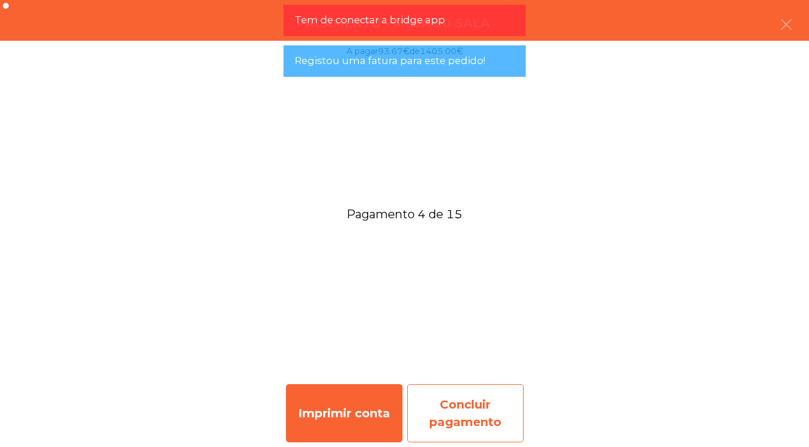
click at [451, 423] on div "Concluir pagamento" at bounding box center [465, 413] width 116 height 58
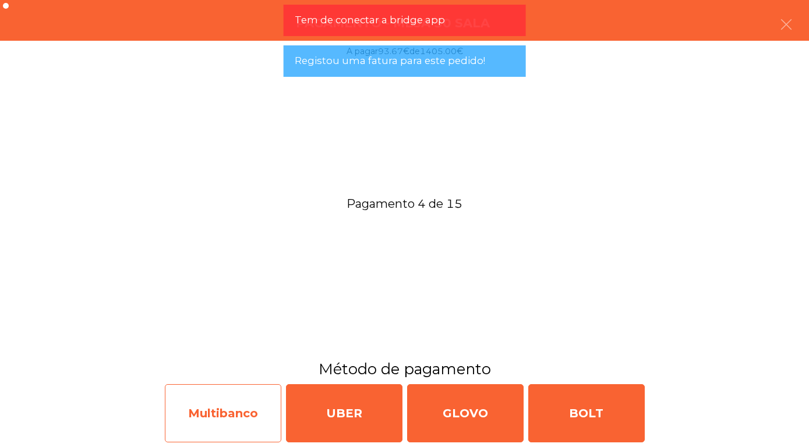
click at [231, 409] on div "Multibanco" at bounding box center [223, 413] width 116 height 58
select select "**"
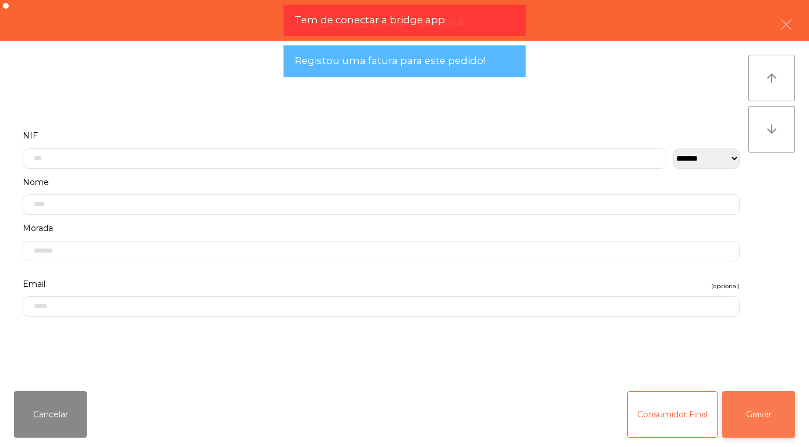
click at [763, 415] on button "Gravar" at bounding box center [758, 414] width 73 height 47
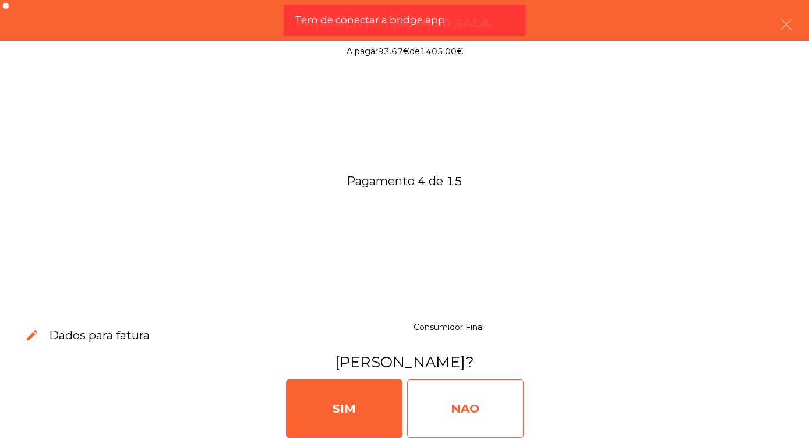
click at [447, 410] on div "NAO" at bounding box center [465, 409] width 116 height 58
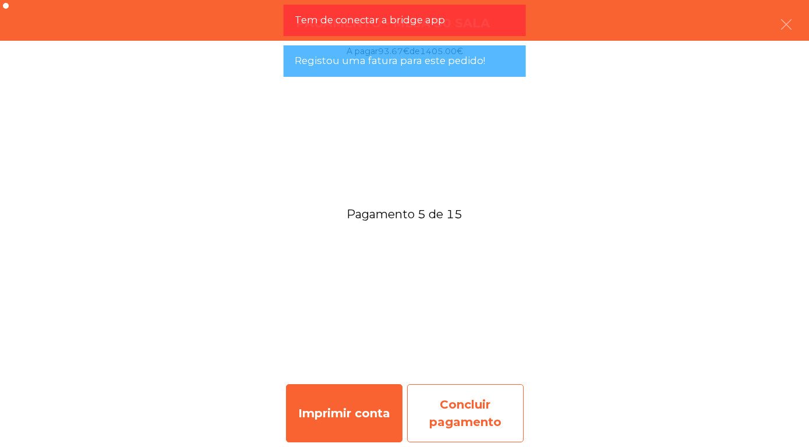
click at [452, 410] on div "Concluir pagamento" at bounding box center [465, 413] width 116 height 58
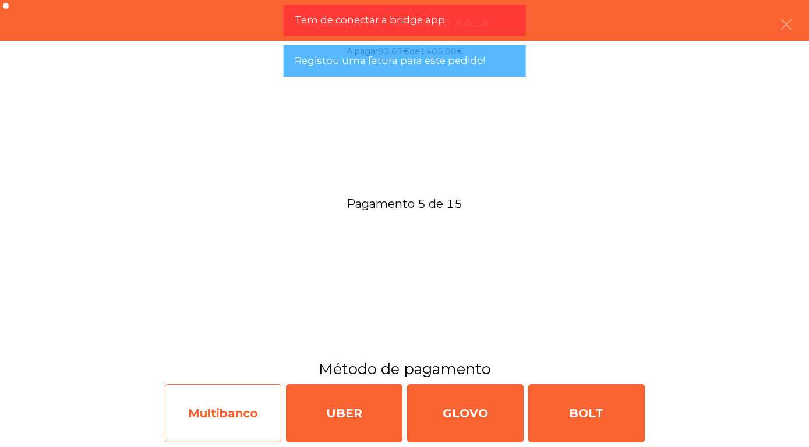
click at [233, 409] on div "Multibanco" at bounding box center [223, 413] width 116 height 58
select select "**"
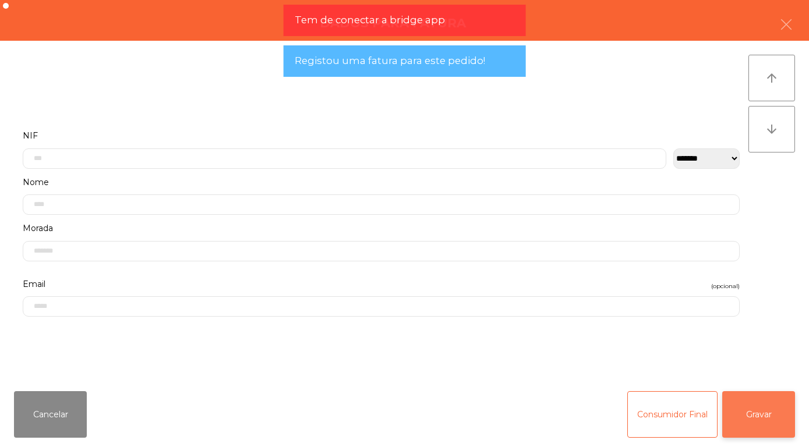
click at [762, 414] on button "Gravar" at bounding box center [758, 414] width 73 height 47
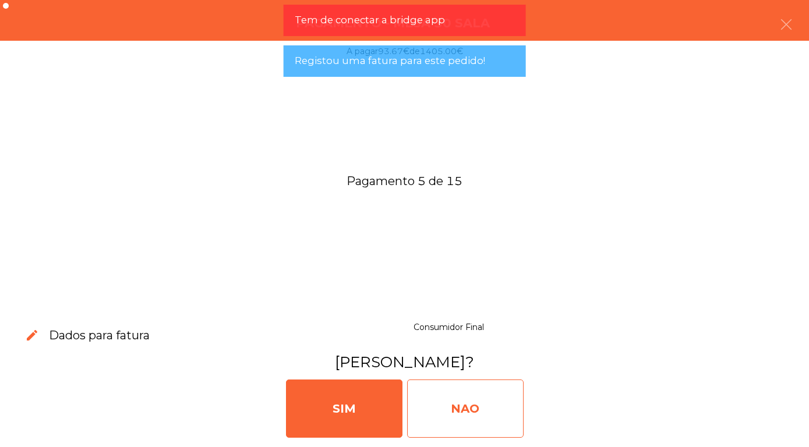
click at [455, 398] on div "NAO" at bounding box center [465, 409] width 116 height 58
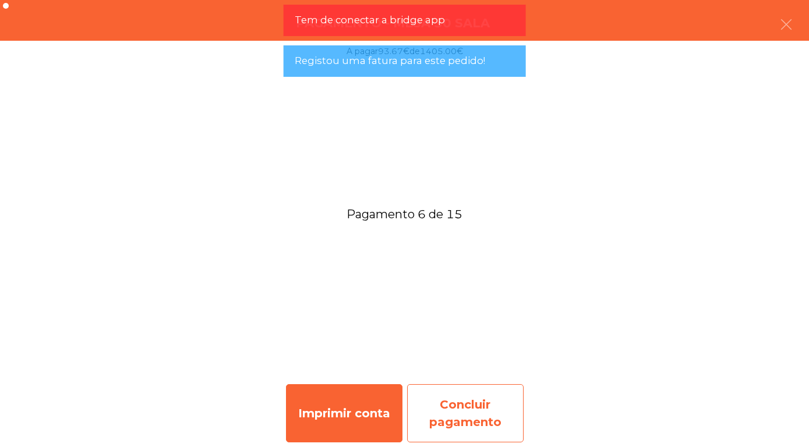
click at [463, 409] on div "Concluir pagamento" at bounding box center [465, 413] width 116 height 58
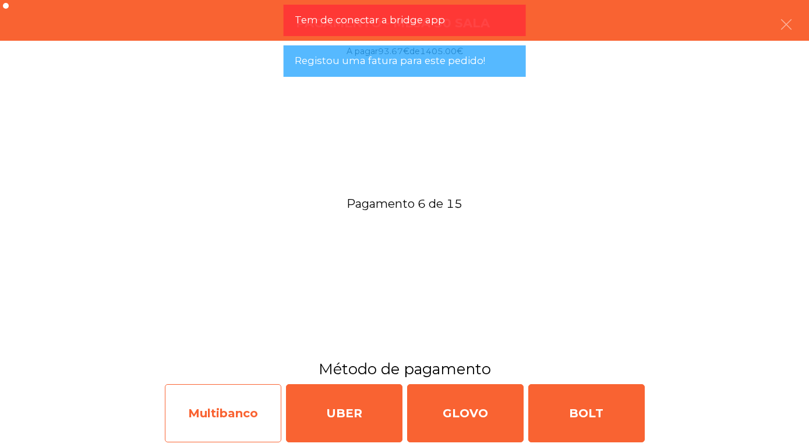
click at [210, 420] on div "Multibanco" at bounding box center [223, 413] width 116 height 58
select select "**"
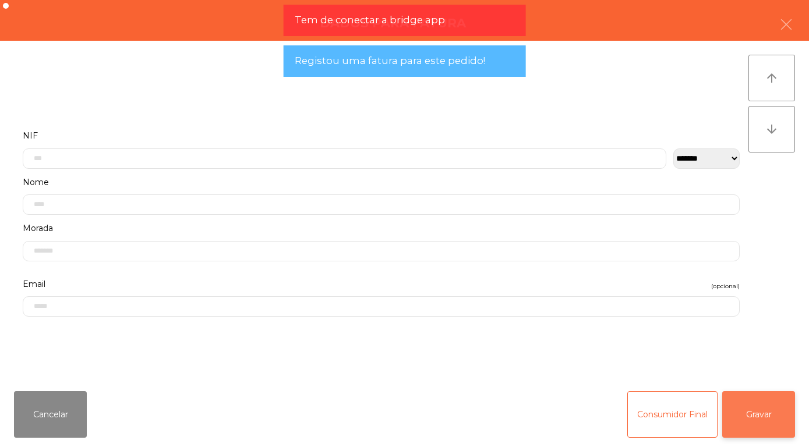
click at [762, 415] on button "Gravar" at bounding box center [758, 414] width 73 height 47
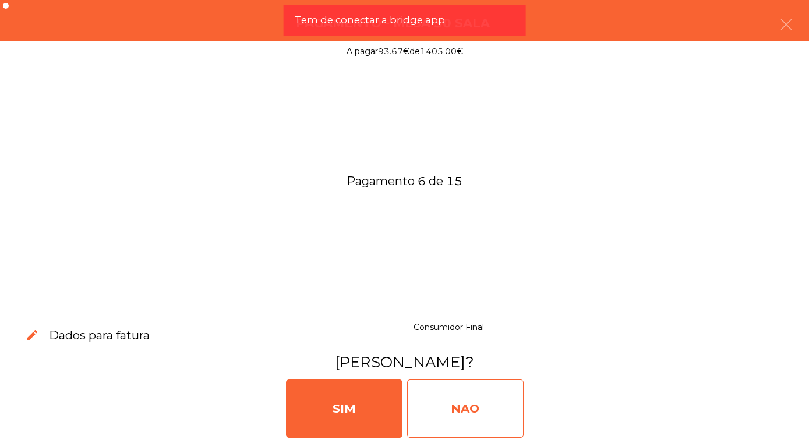
click at [447, 414] on div "NAO" at bounding box center [465, 409] width 116 height 58
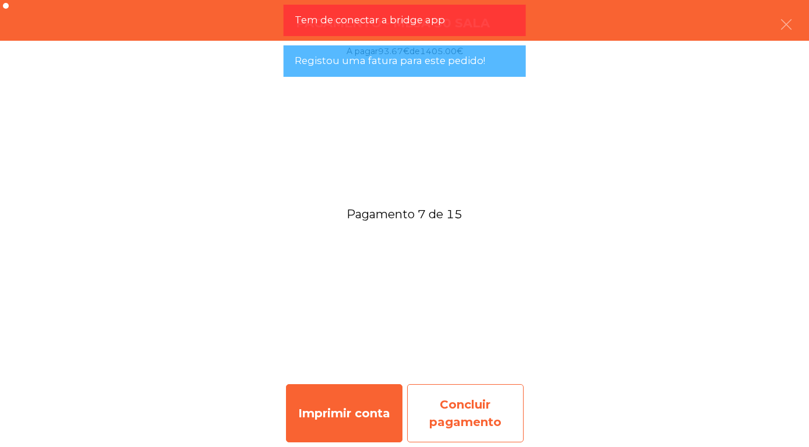
click at [458, 420] on div "Concluir pagamento" at bounding box center [465, 413] width 116 height 58
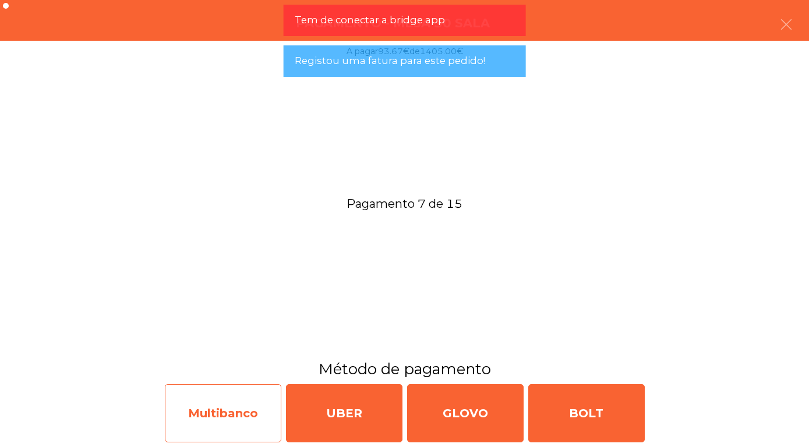
click at [228, 420] on div "Multibanco" at bounding box center [223, 413] width 116 height 58
select select "**"
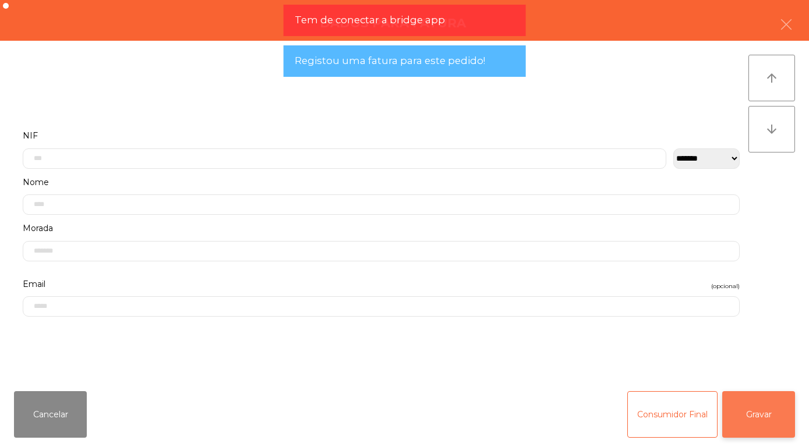
click at [765, 415] on button "Gravar" at bounding box center [758, 414] width 73 height 47
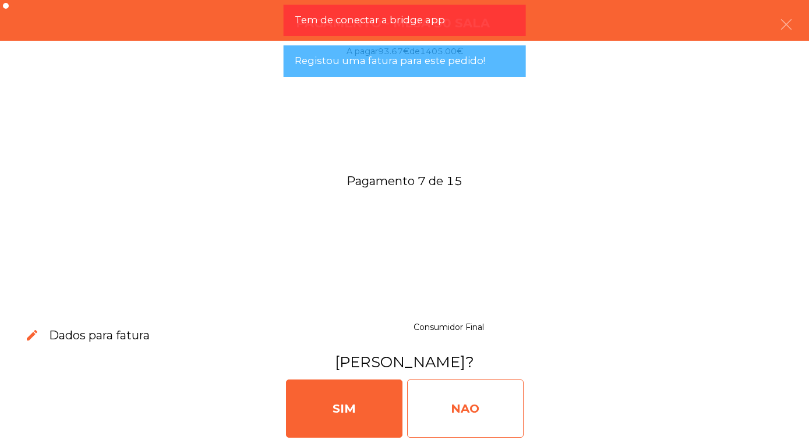
click at [443, 406] on div "NAO" at bounding box center [465, 409] width 116 height 58
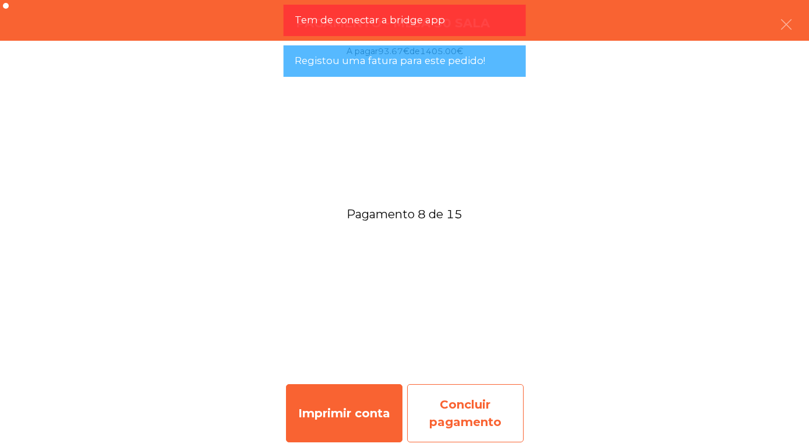
click at [458, 419] on div "Concluir pagamento" at bounding box center [465, 413] width 116 height 58
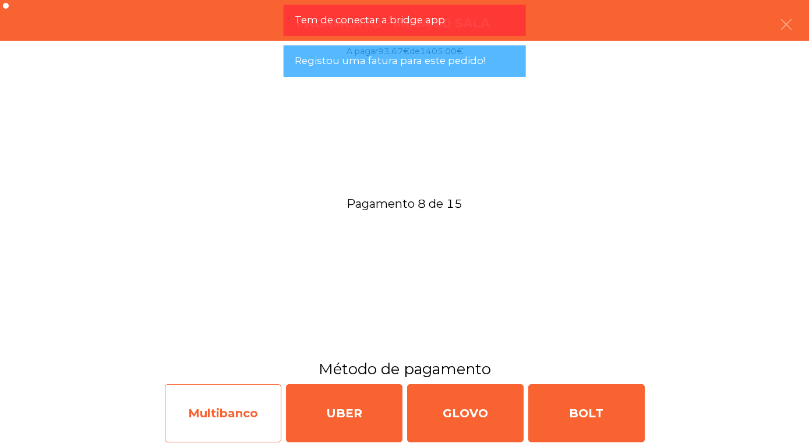
click at [222, 413] on div "Multibanco" at bounding box center [223, 413] width 116 height 58
select select "**"
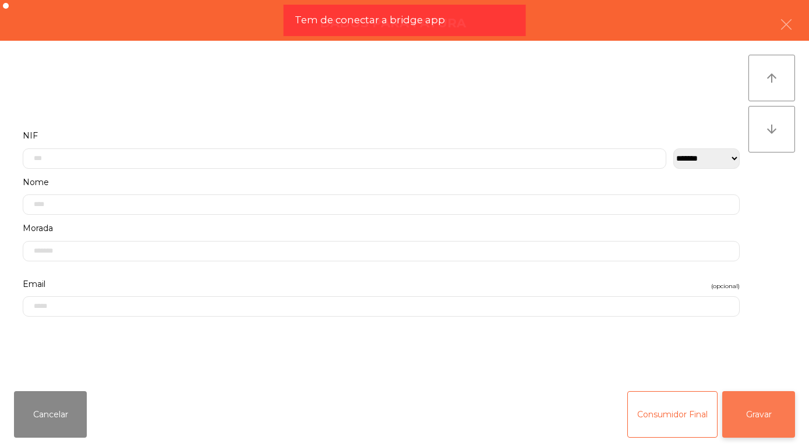
click at [761, 410] on button "Gravar" at bounding box center [758, 414] width 73 height 47
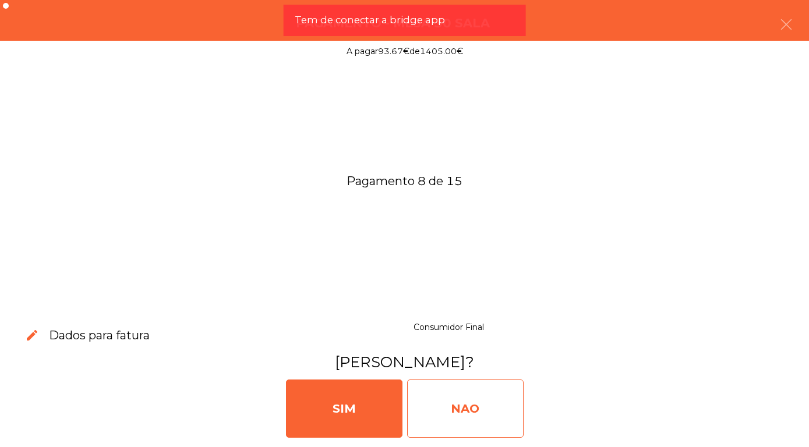
click at [447, 409] on div "NAO" at bounding box center [465, 409] width 116 height 58
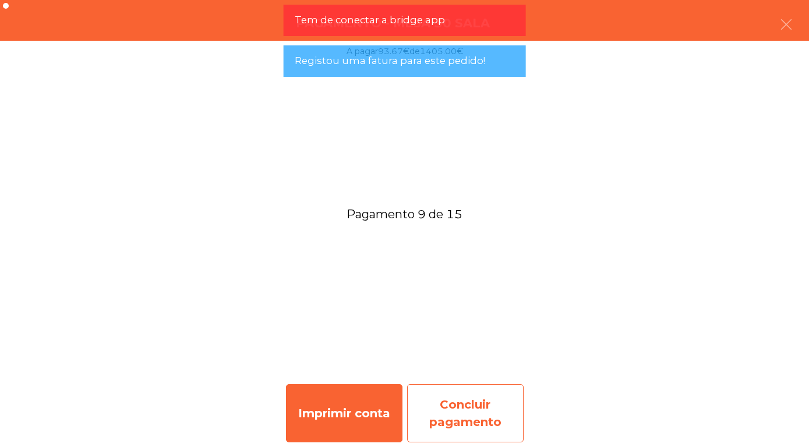
click at [465, 407] on div "Concluir pagamento" at bounding box center [465, 413] width 116 height 58
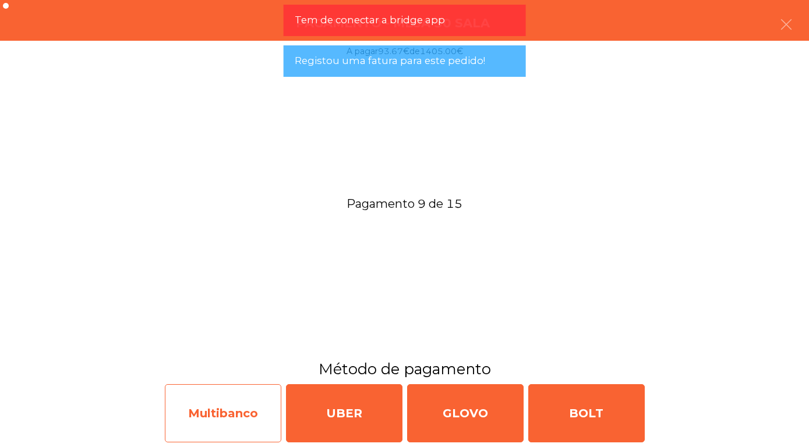
click at [213, 415] on div "Multibanco" at bounding box center [223, 413] width 116 height 58
select select "**"
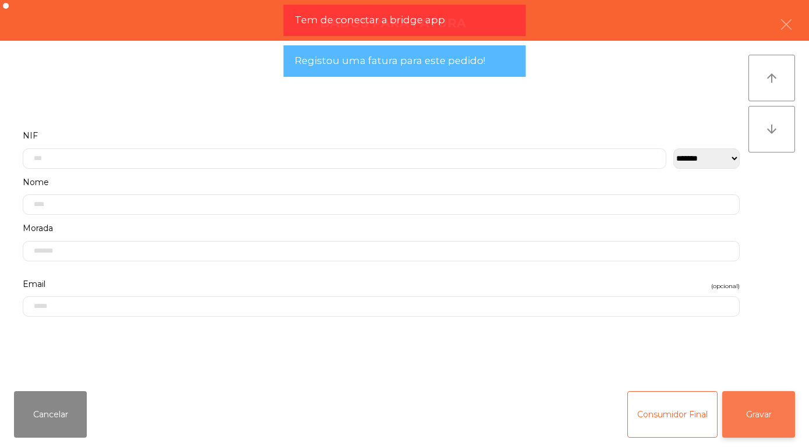
click at [762, 416] on button "Gravar" at bounding box center [758, 414] width 73 height 47
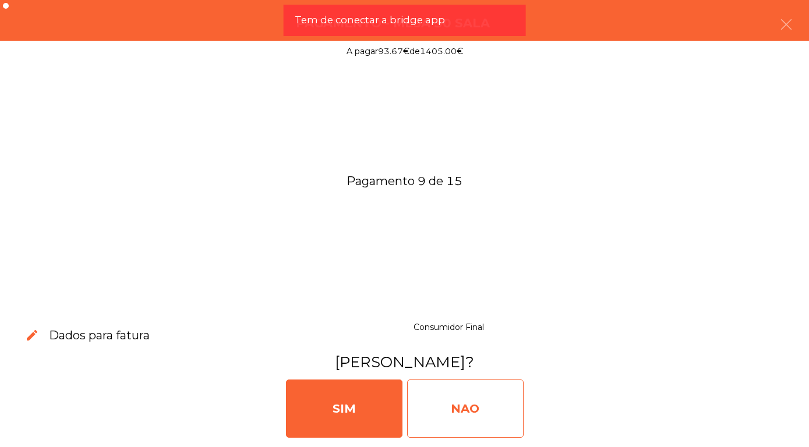
click at [434, 414] on div "NAO" at bounding box center [465, 409] width 116 height 58
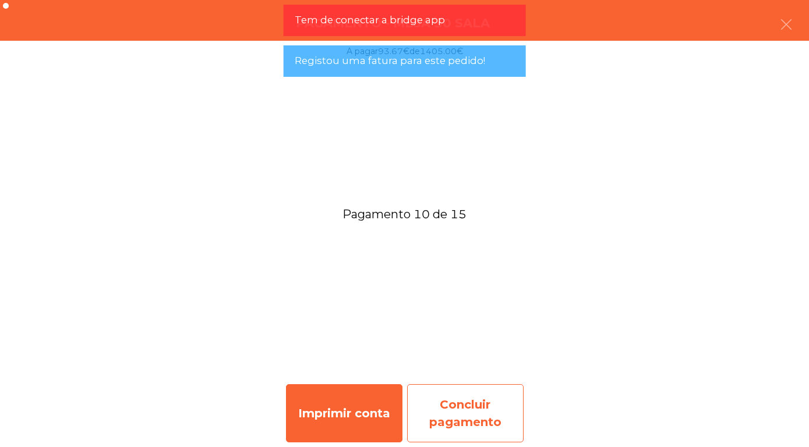
click at [470, 408] on div "Concluir pagamento" at bounding box center [465, 413] width 116 height 58
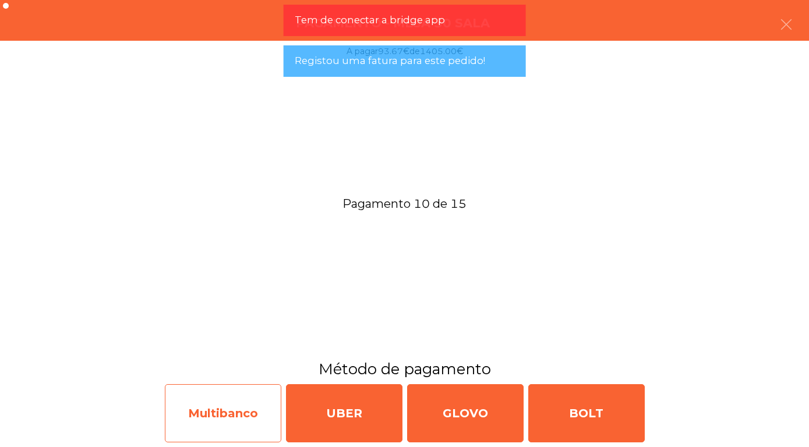
click at [224, 416] on div "Multibanco" at bounding box center [223, 413] width 116 height 58
select select "**"
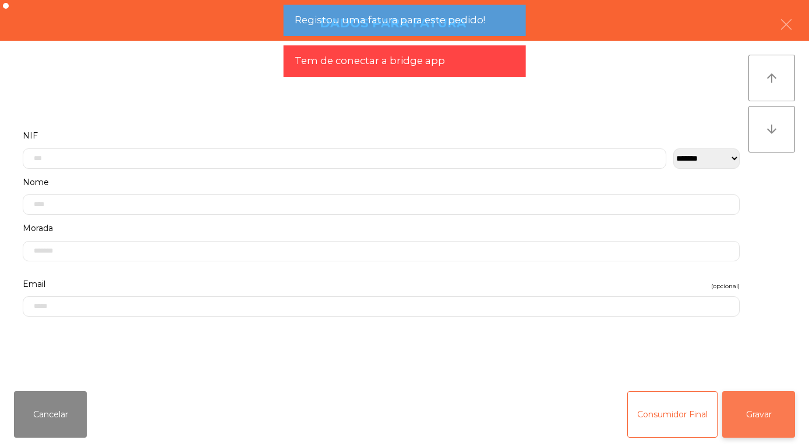
click at [760, 414] on button "Gravar" at bounding box center [758, 414] width 73 height 47
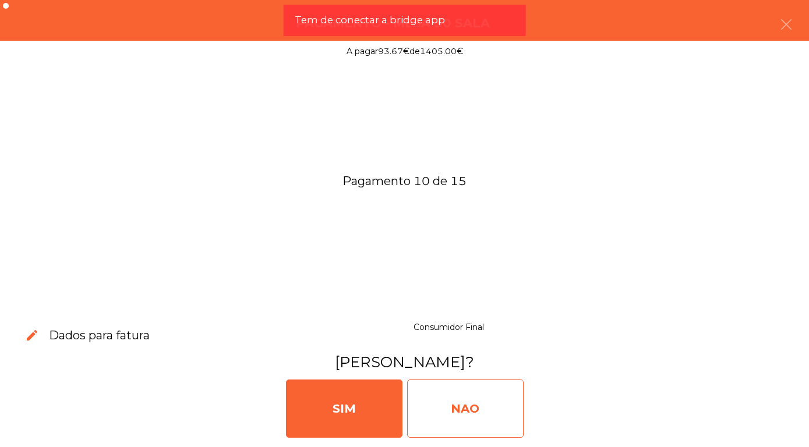
click at [451, 410] on div "NAO" at bounding box center [465, 409] width 116 height 58
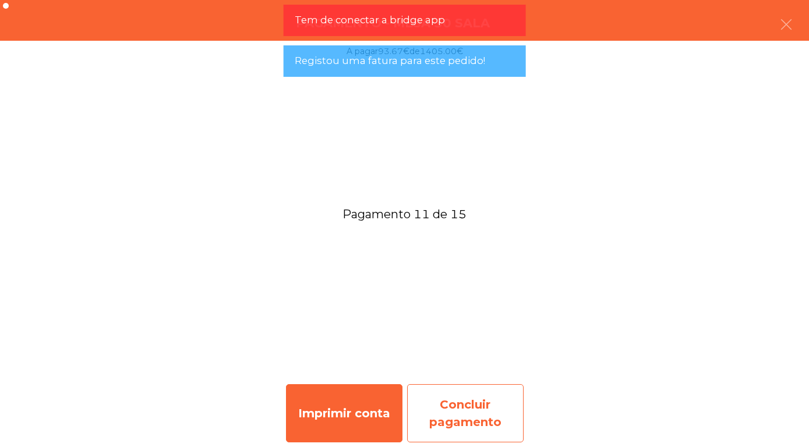
click at [464, 408] on div "Concluir pagamento" at bounding box center [465, 413] width 116 height 58
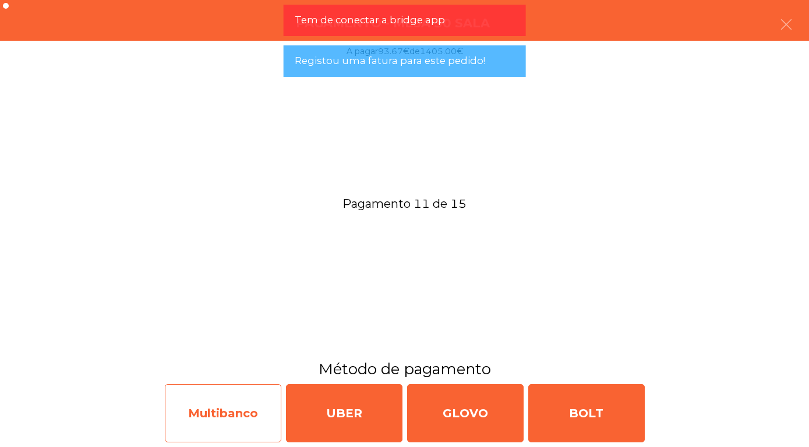
click at [213, 409] on div "Multibanco" at bounding box center [223, 413] width 116 height 58
select select "**"
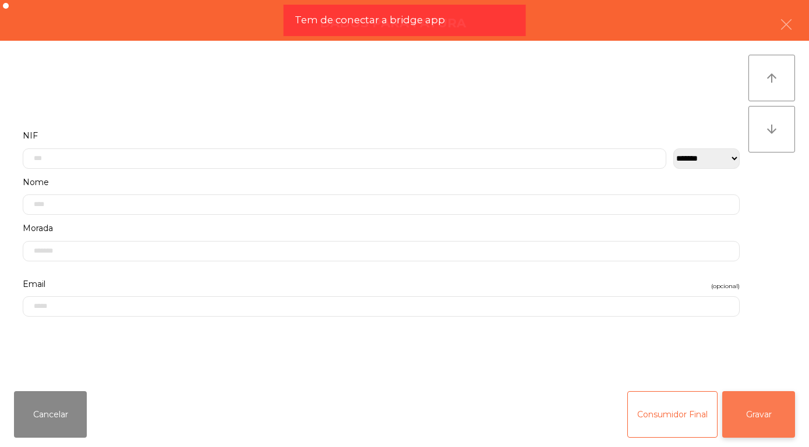
click at [759, 412] on button "Gravar" at bounding box center [758, 414] width 73 height 47
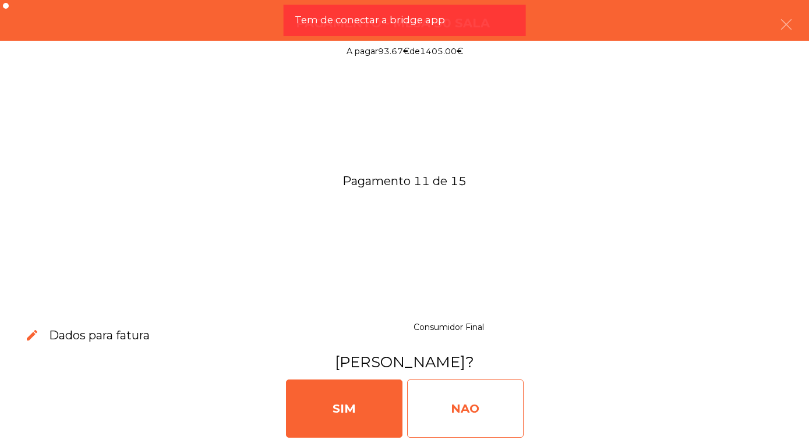
click at [441, 409] on div "NAO" at bounding box center [465, 409] width 116 height 58
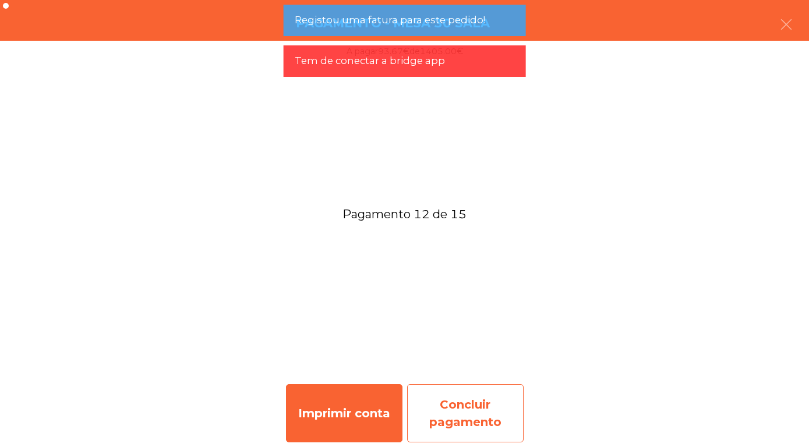
click at [448, 409] on div "Concluir pagamento" at bounding box center [465, 413] width 116 height 58
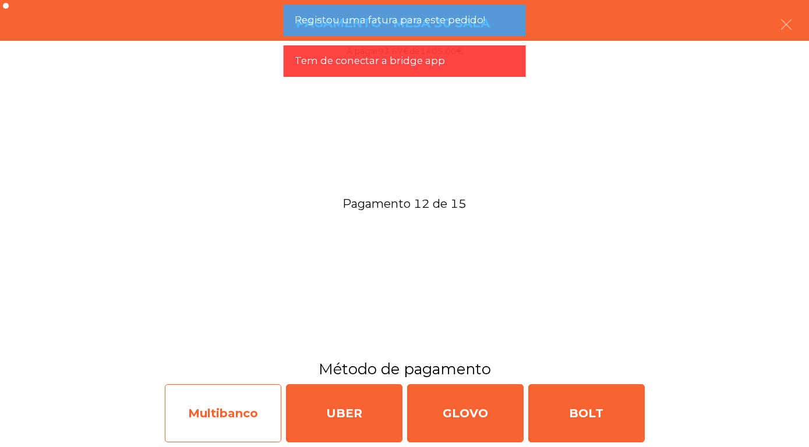
click at [222, 411] on div "Multibanco" at bounding box center [223, 413] width 116 height 58
select select "**"
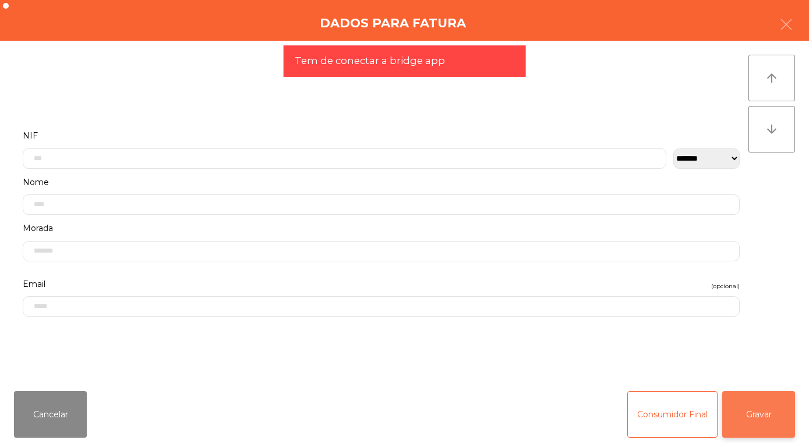
click at [760, 411] on button "Gravar" at bounding box center [758, 414] width 73 height 47
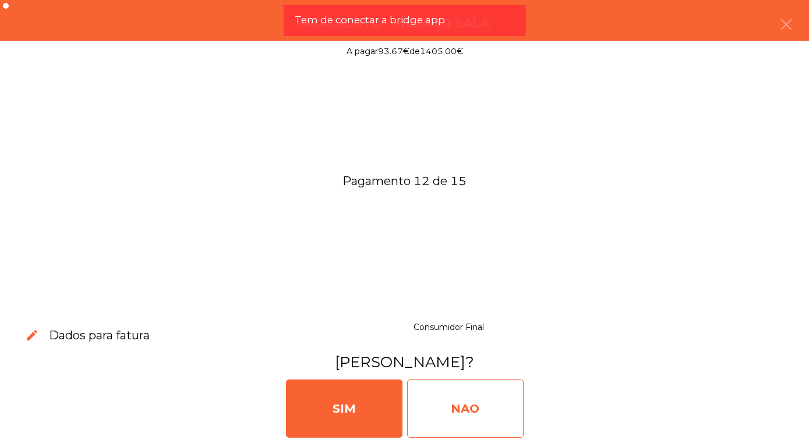
click at [436, 403] on div "NAO" at bounding box center [465, 409] width 116 height 58
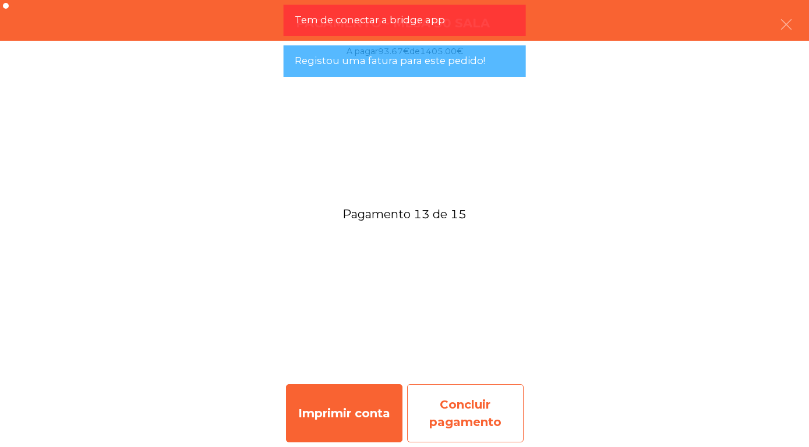
click at [455, 418] on div "Concluir pagamento" at bounding box center [465, 413] width 116 height 58
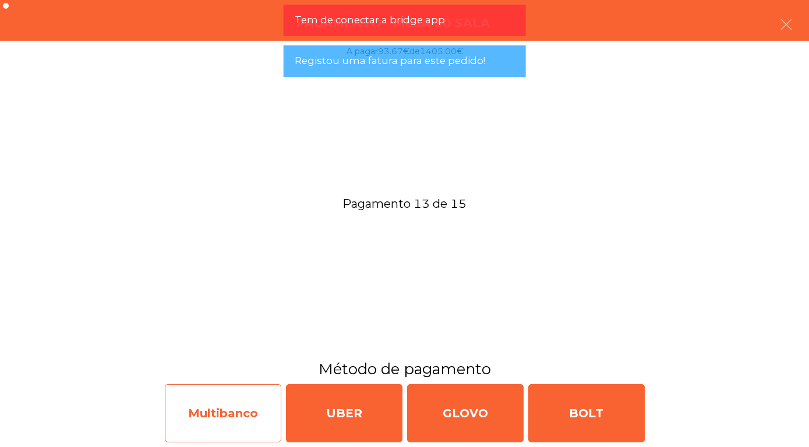
click at [236, 408] on div "Multibanco" at bounding box center [223, 413] width 116 height 58
select select "**"
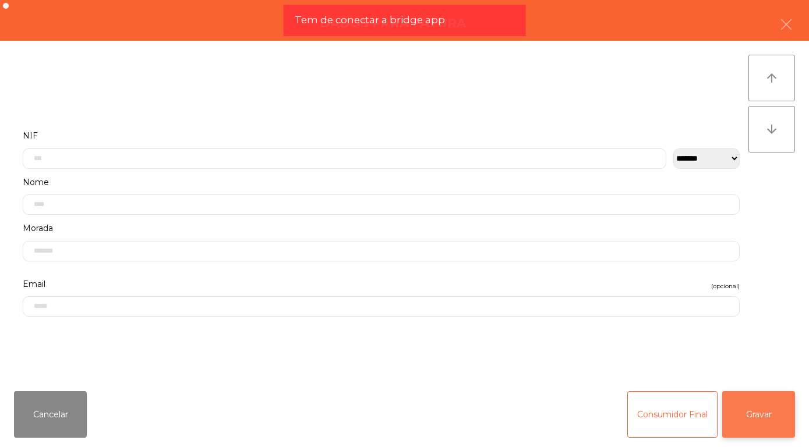
click at [760, 412] on button "Gravar" at bounding box center [758, 414] width 73 height 47
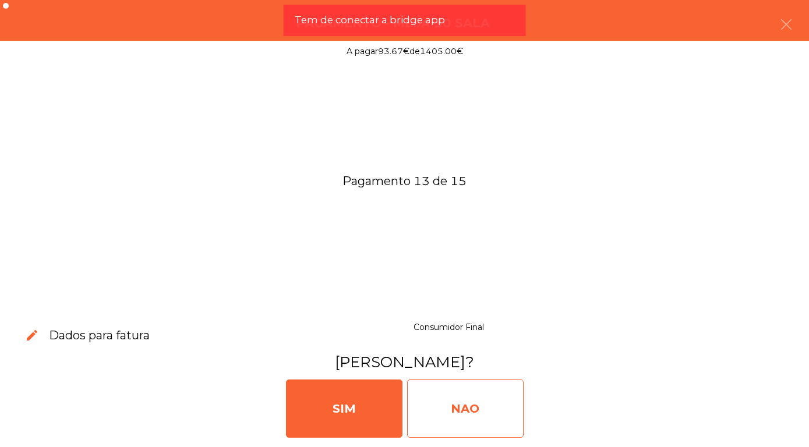
click at [436, 410] on div "NAO" at bounding box center [465, 409] width 116 height 58
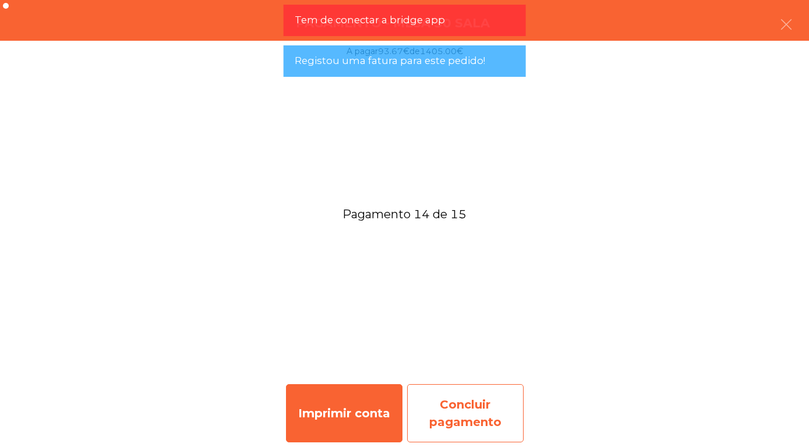
click at [450, 414] on div "Concluir pagamento" at bounding box center [465, 413] width 116 height 58
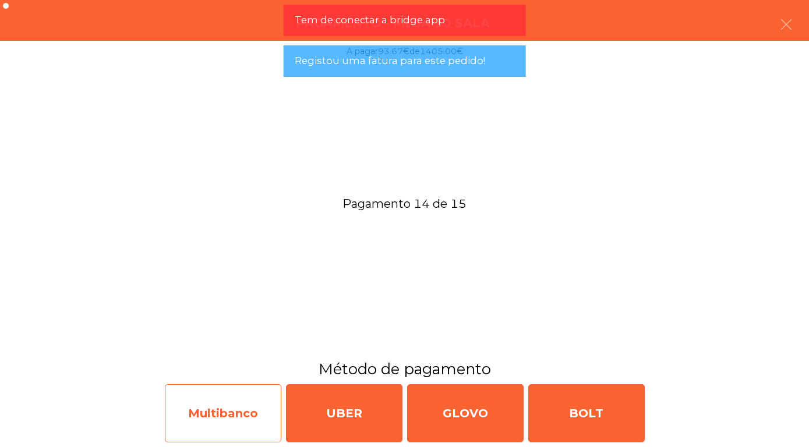
click at [238, 409] on div "Multibanco" at bounding box center [223, 413] width 116 height 58
select select "**"
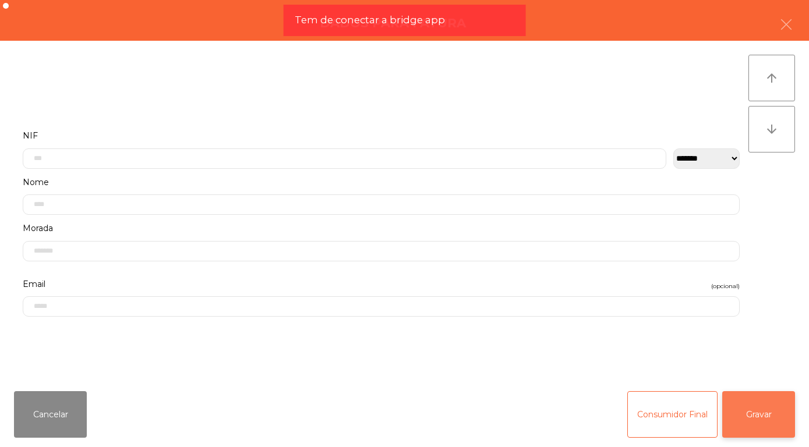
click at [762, 413] on button "Gravar" at bounding box center [758, 414] width 73 height 47
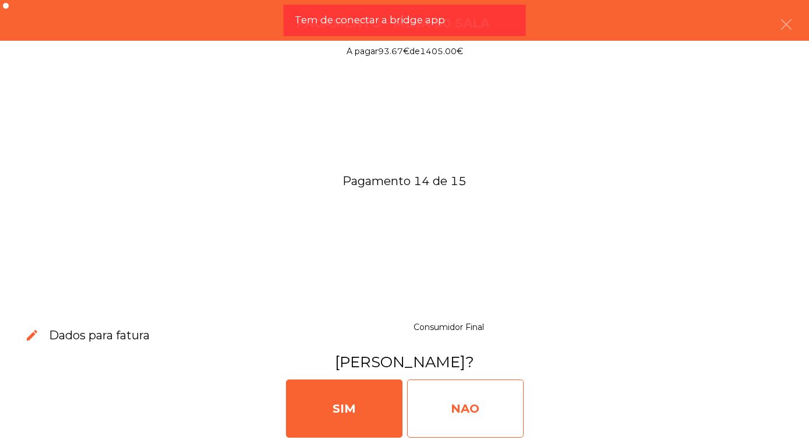
click at [431, 404] on div "NAO" at bounding box center [465, 409] width 116 height 58
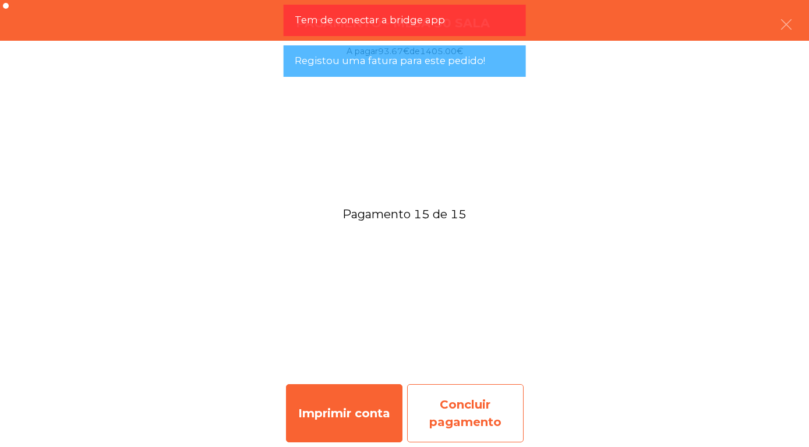
click at [444, 423] on div "Concluir pagamento" at bounding box center [465, 413] width 116 height 58
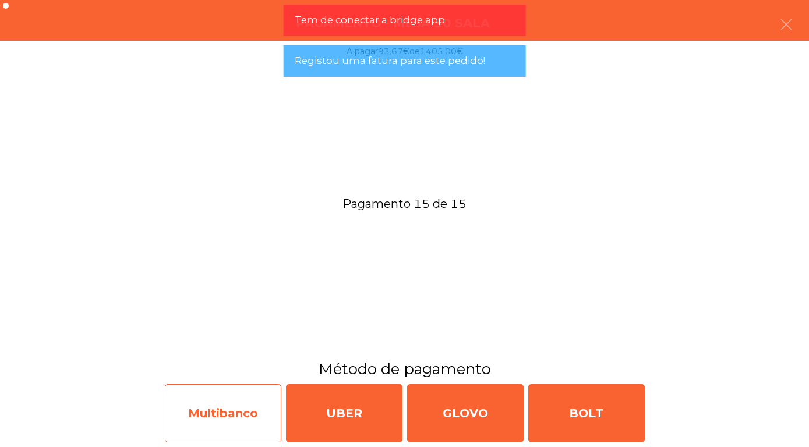
click at [229, 413] on div "Multibanco" at bounding box center [223, 413] width 116 height 58
select select "**"
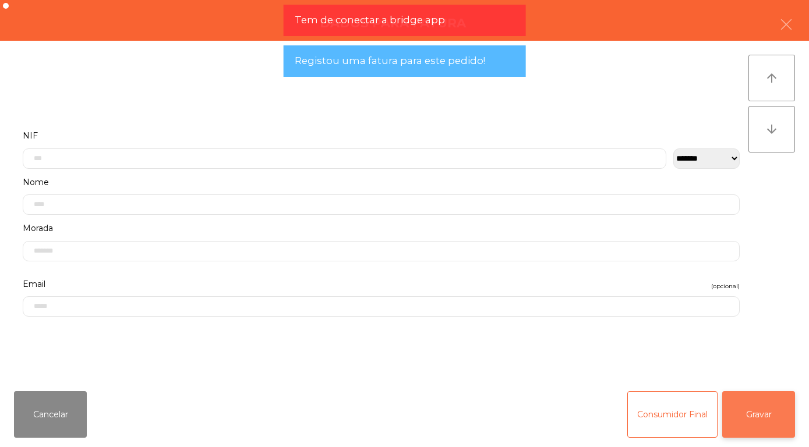
click at [767, 415] on button "Gravar" at bounding box center [758, 414] width 73 height 47
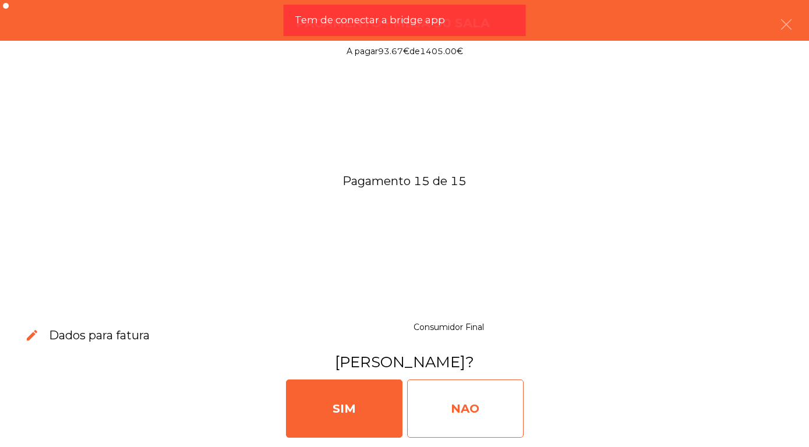
click at [444, 405] on div "NAO" at bounding box center [465, 409] width 116 height 58
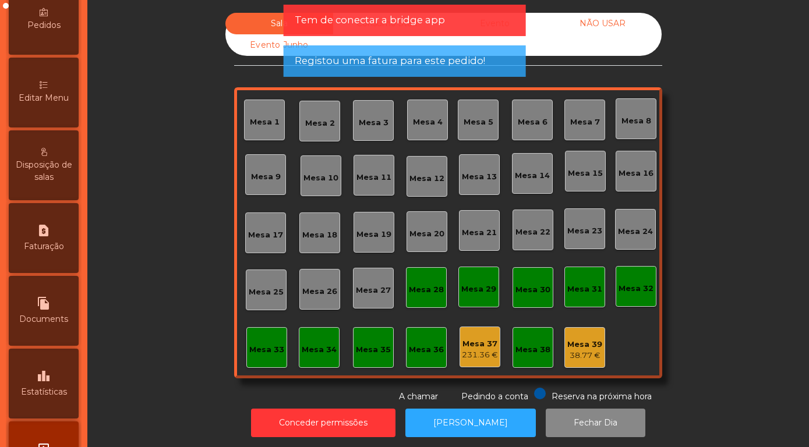
scroll to position [260, 0]
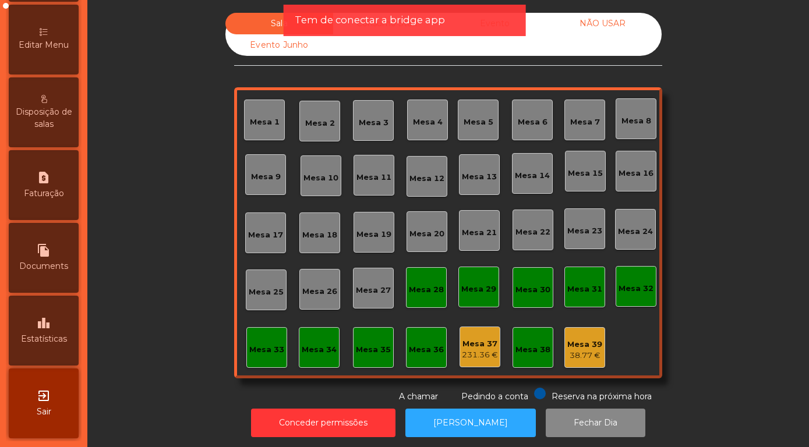
click at [41, 327] on icon "leaderboard" at bounding box center [44, 323] width 14 height 14
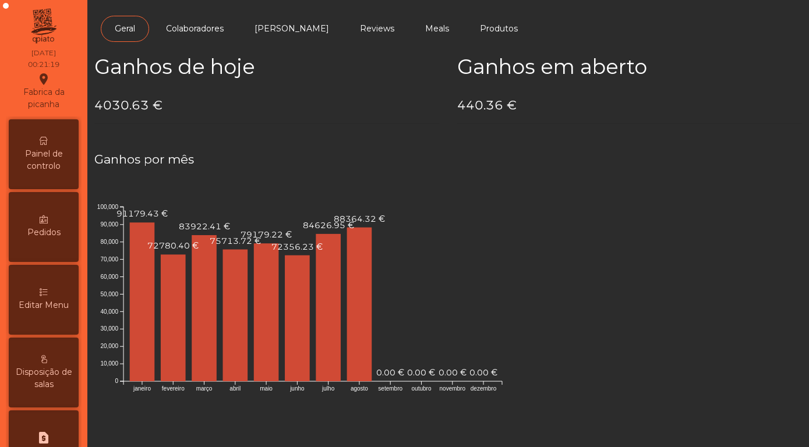
click at [32, 154] on span "Painel de controlo" at bounding box center [44, 160] width 64 height 24
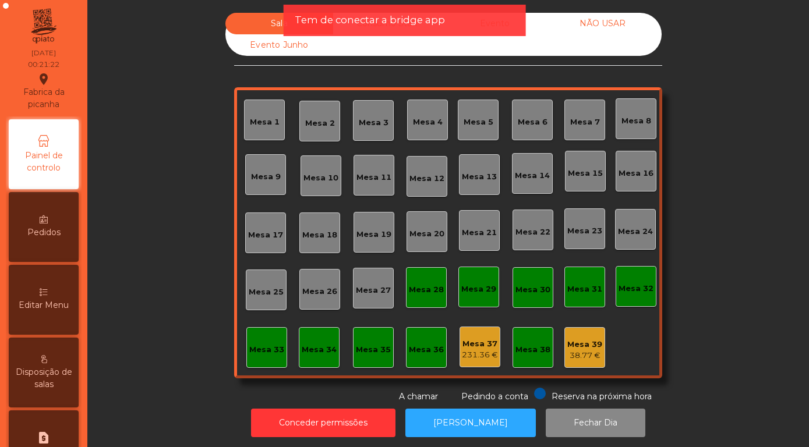
click at [466, 22] on div "Tem de conectar a bridge app" at bounding box center [405, 20] width 220 height 15
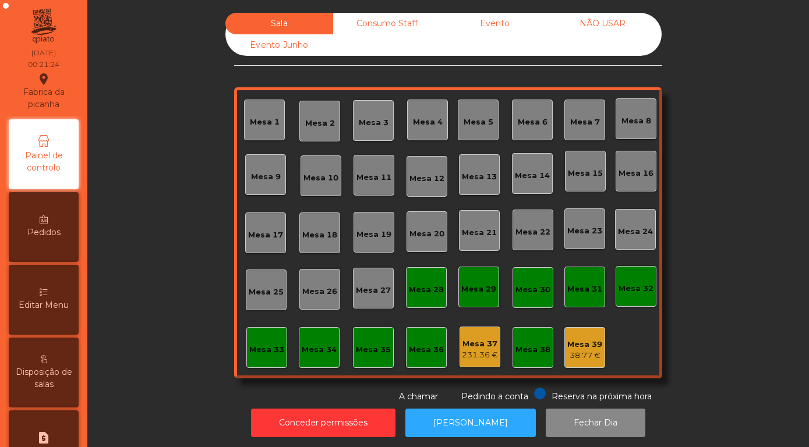
click at [596, 23] on div "NÃO USAR" at bounding box center [602, 24] width 108 height 22
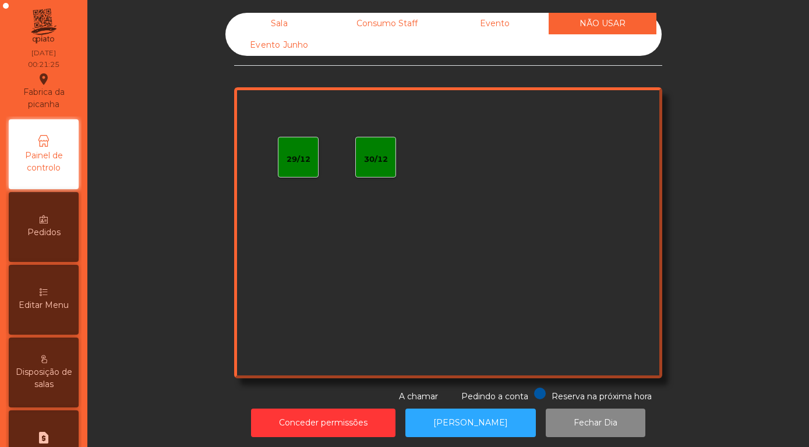
click at [484, 27] on div "Evento" at bounding box center [495, 24] width 108 height 22
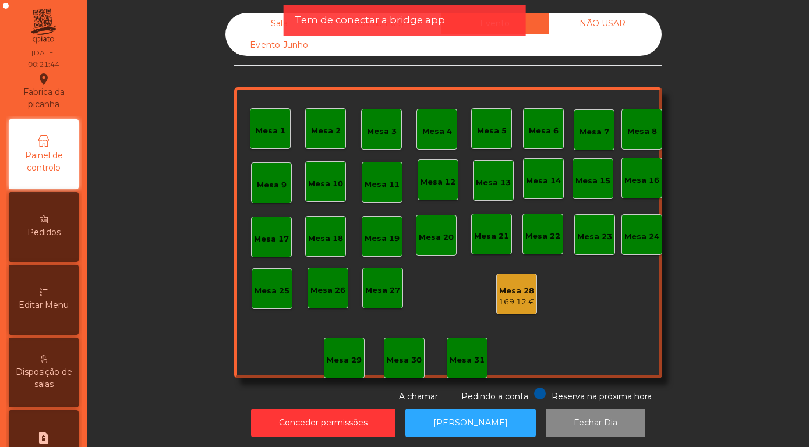
click at [525, 293] on div "Mesa 28" at bounding box center [516, 291] width 36 height 12
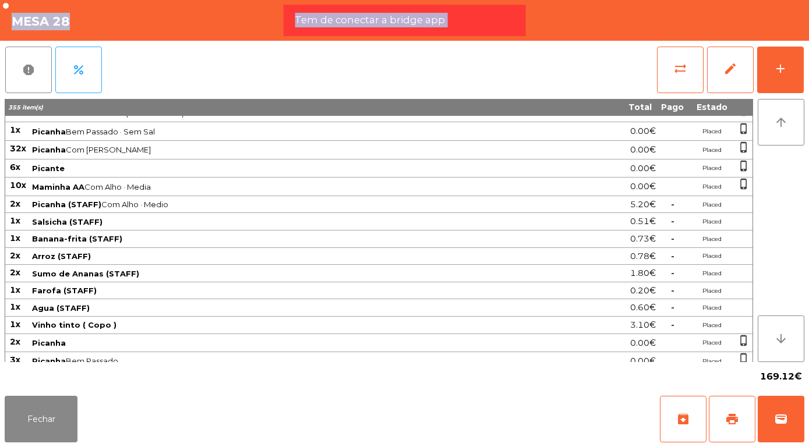
scroll to position [745, 0]
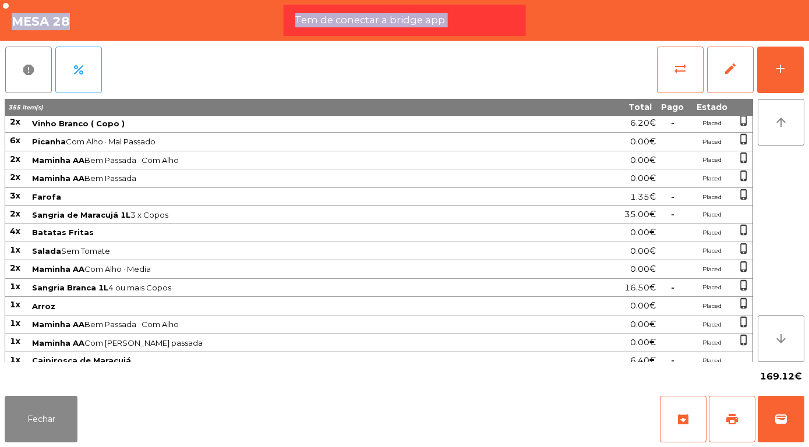
drag, startPoint x: 11, startPoint y: 125, endPoint x: 678, endPoint y: 358, distance: 706.0
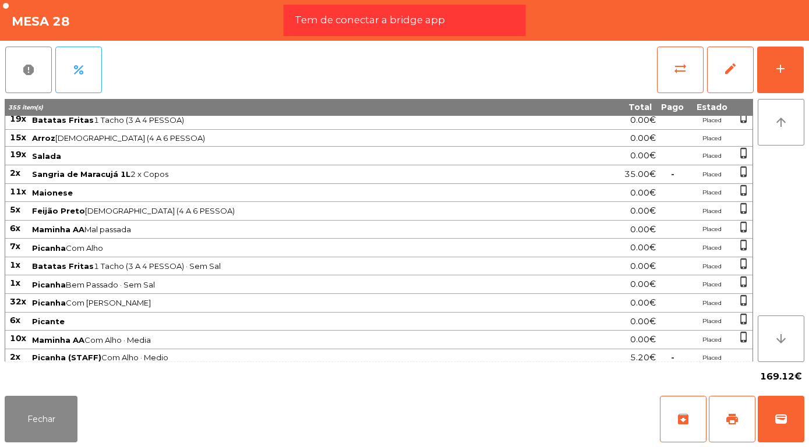
scroll to position [745, 0]
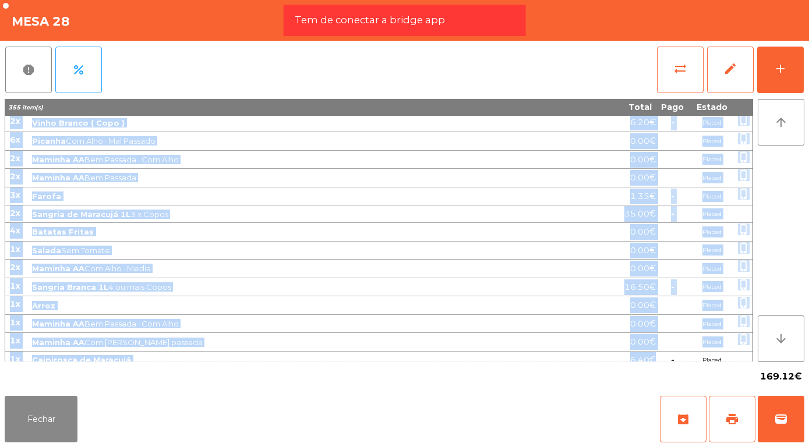
drag, startPoint x: 10, startPoint y: 123, endPoint x: 656, endPoint y: 351, distance: 684.7
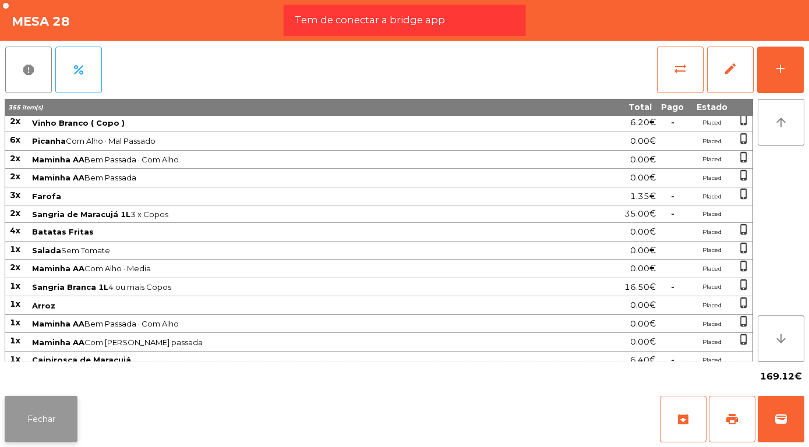
click at [34, 423] on button "Fechar" at bounding box center [41, 419] width 73 height 47
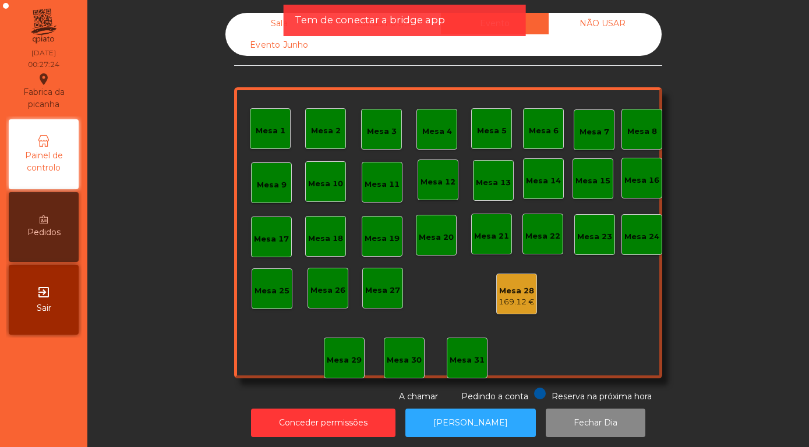
click at [271, 26] on div "Sala" at bounding box center [279, 24] width 108 height 22
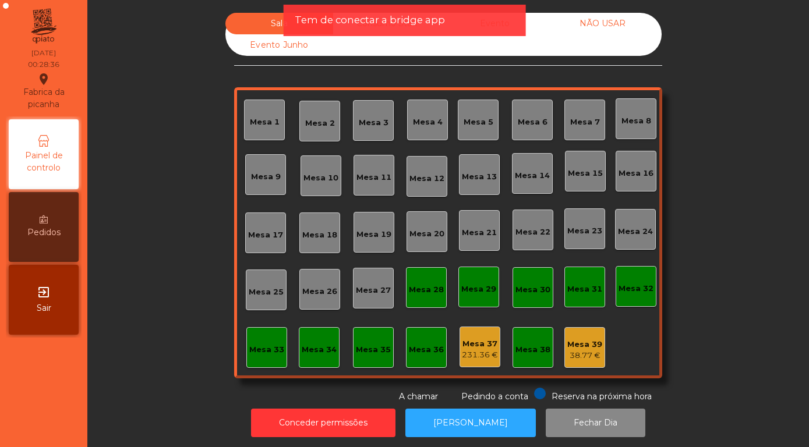
click at [479, 348] on div "Mesa 37" at bounding box center [480, 344] width 36 height 12
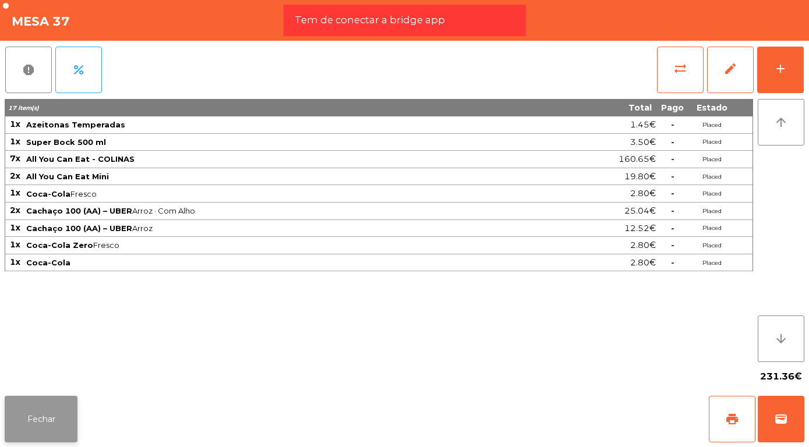
click at [39, 426] on button "Fechar" at bounding box center [41, 419] width 73 height 47
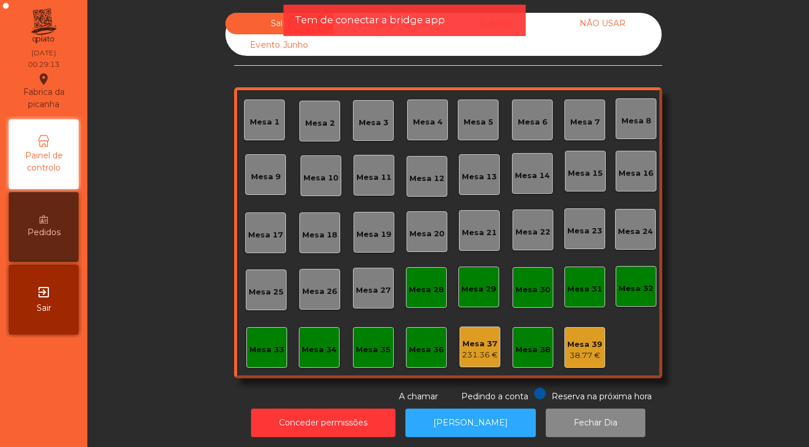
click at [481, 344] on div "Mesa 37" at bounding box center [480, 344] width 36 height 12
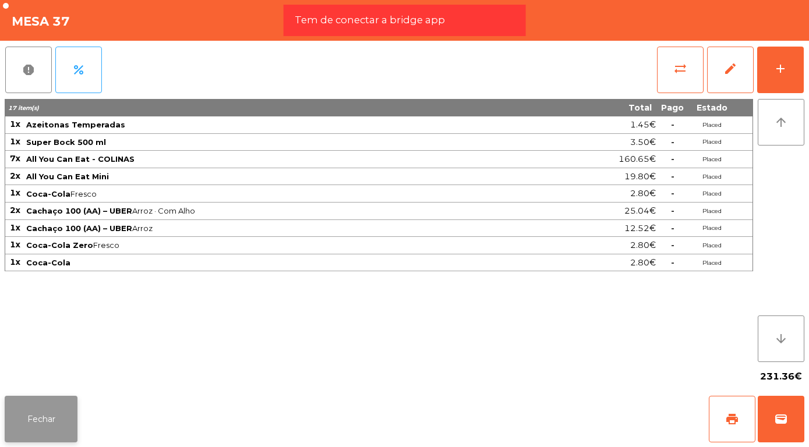
click at [51, 423] on button "Fechar" at bounding box center [41, 419] width 73 height 47
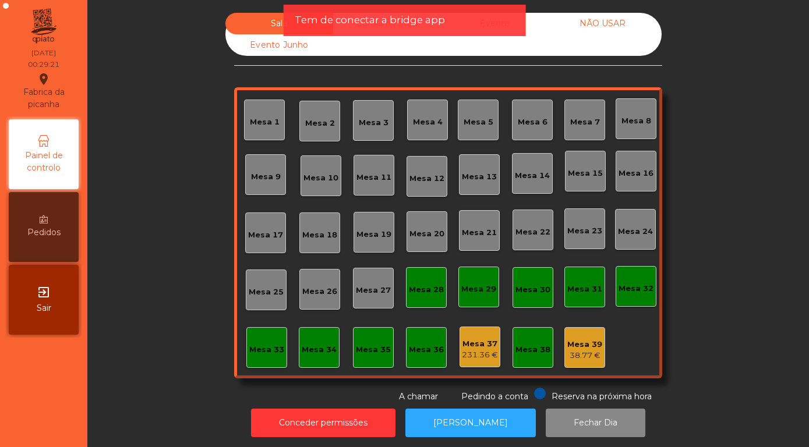
click at [546, 28] on div "Evento" at bounding box center [495, 24] width 108 height 22
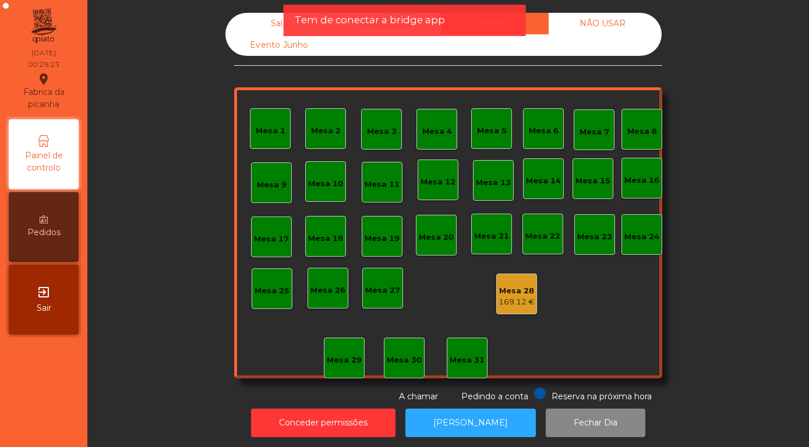
click at [707, 266] on div "Sala Consumo Staff Evento NÃO USAR Evento Junho Mesa 1 Mesa 2 Mesa 3 Mesa 4 Mes…" at bounding box center [448, 208] width 690 height 390
click at [277, 20] on div "Sala" at bounding box center [279, 24] width 108 height 22
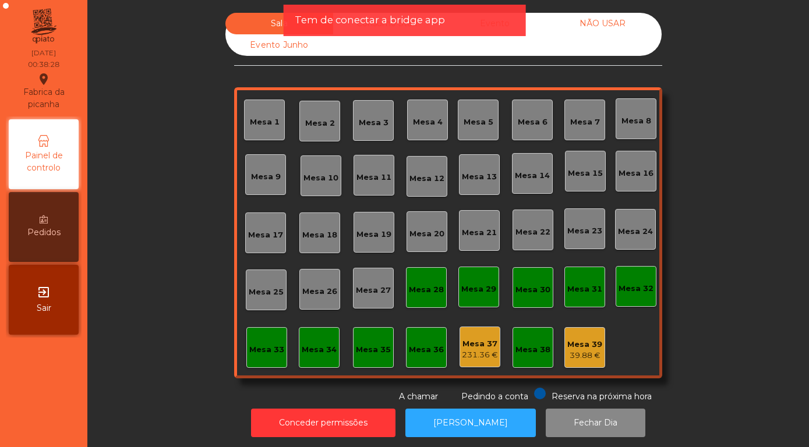
click at [469, 361] on div "Mesa 37 231.36 €" at bounding box center [479, 347] width 41 height 41
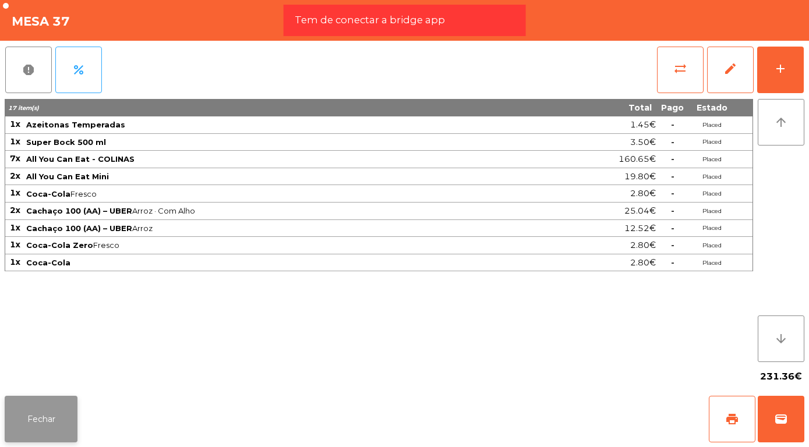
click at [49, 401] on button "Fechar" at bounding box center [41, 419] width 73 height 47
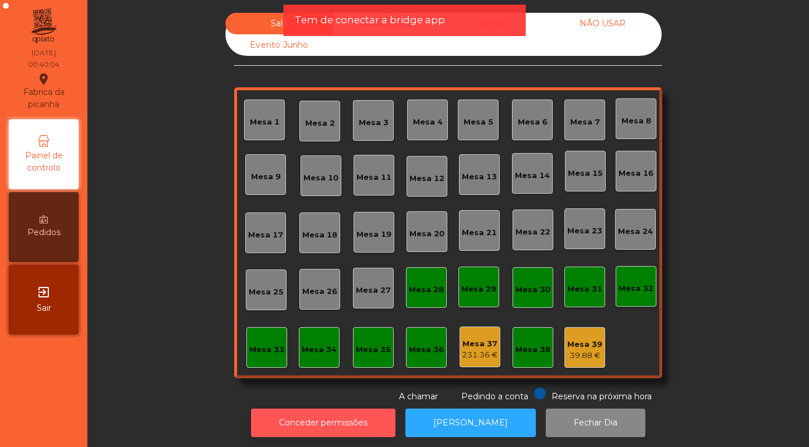
click at [312, 430] on button "Conceder permissões" at bounding box center [323, 423] width 144 height 29
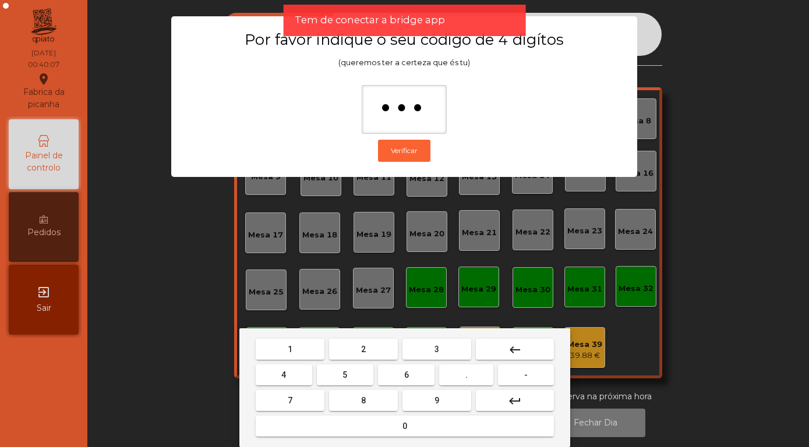
type input "****"
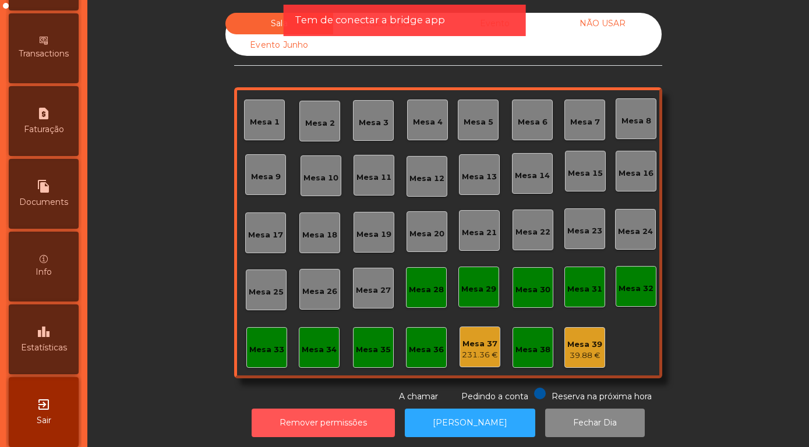
scroll to position [551, 0]
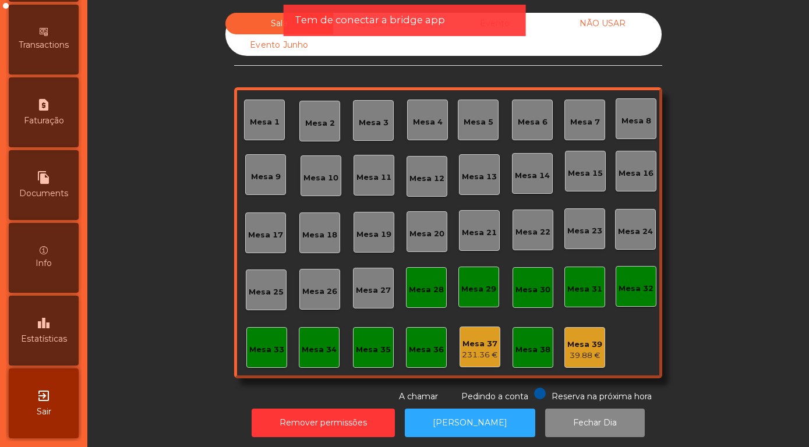
click at [45, 338] on span "Estatísticas" at bounding box center [44, 339] width 46 height 12
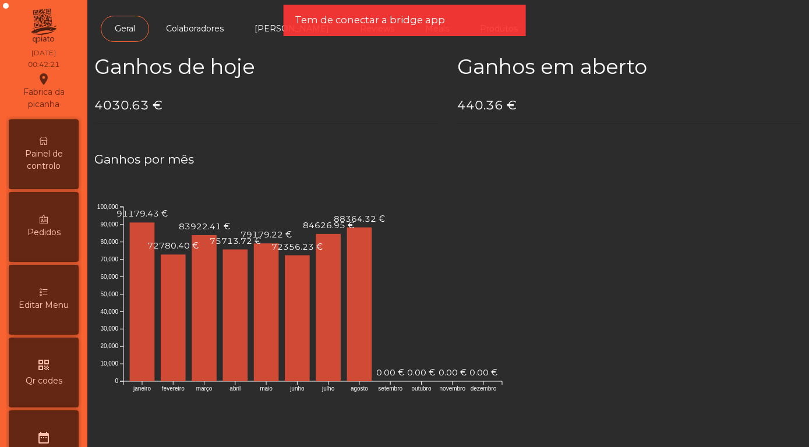
click at [42, 164] on span "Painel de controlo" at bounding box center [44, 160] width 64 height 24
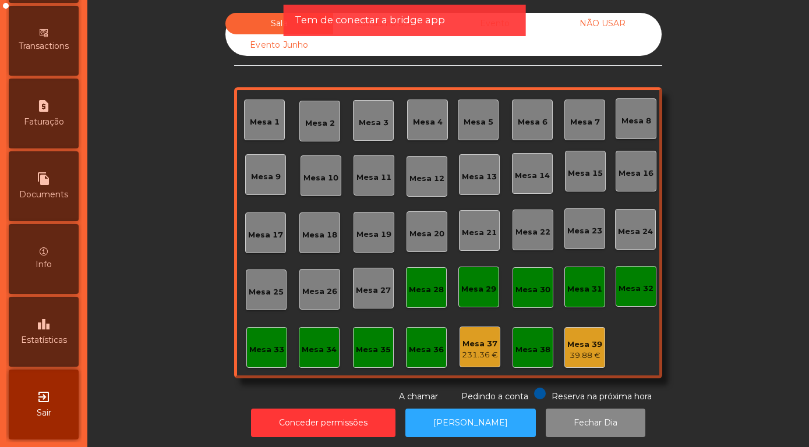
scroll to position [551, 0]
click at [34, 327] on div "leaderboard Estatísticas" at bounding box center [44, 331] width 70 height 70
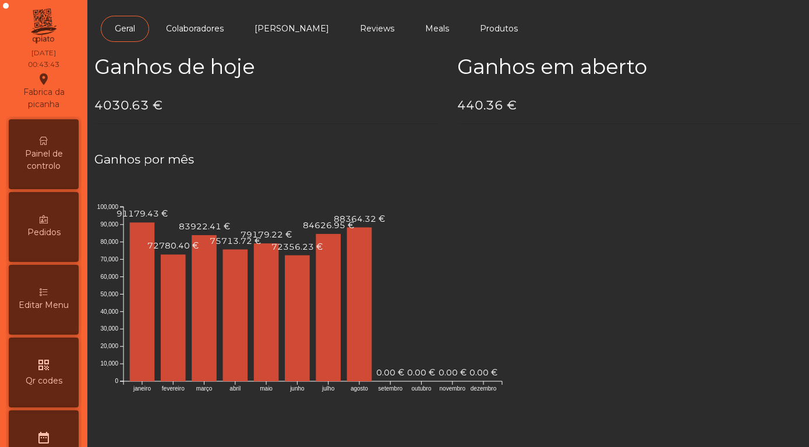
click at [37, 148] on span "Painel de controlo" at bounding box center [44, 160] width 64 height 24
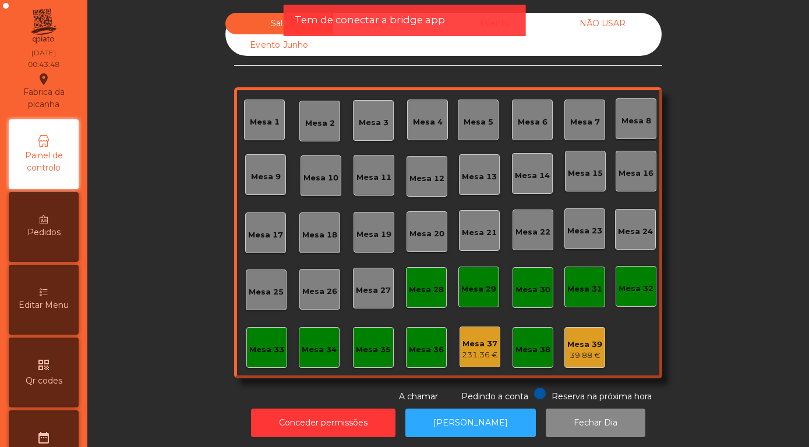
click at [491, 17] on div "Tem de conectar a bridge app" at bounding box center [405, 20] width 220 height 15
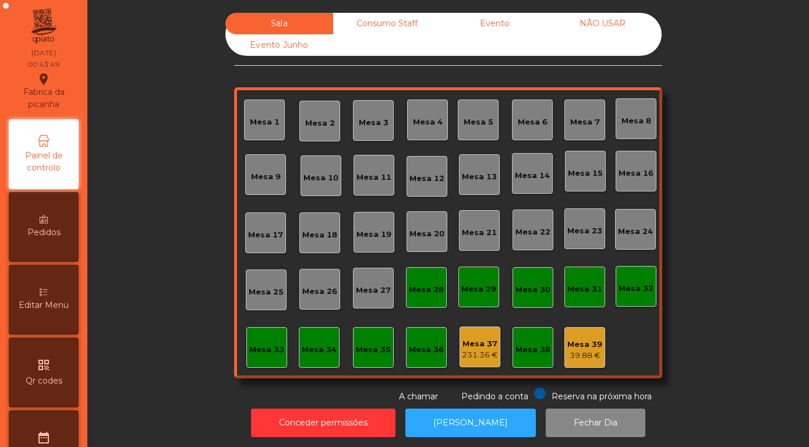
click at [497, 24] on div "Evento" at bounding box center [495, 24] width 108 height 22
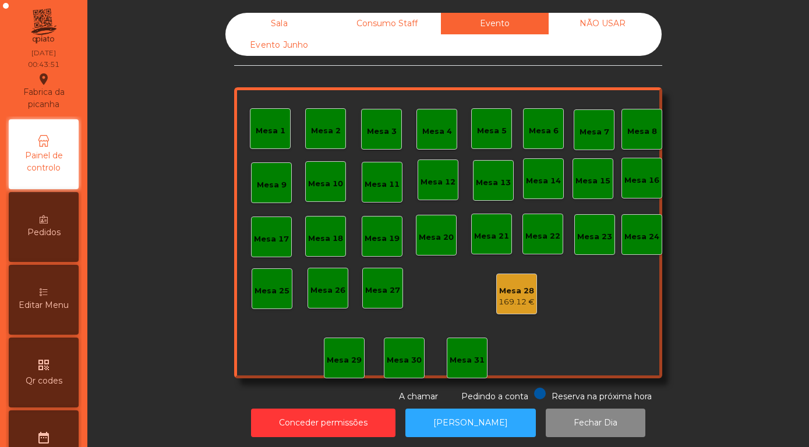
click at [518, 294] on div "Mesa 28" at bounding box center [516, 291] width 36 height 12
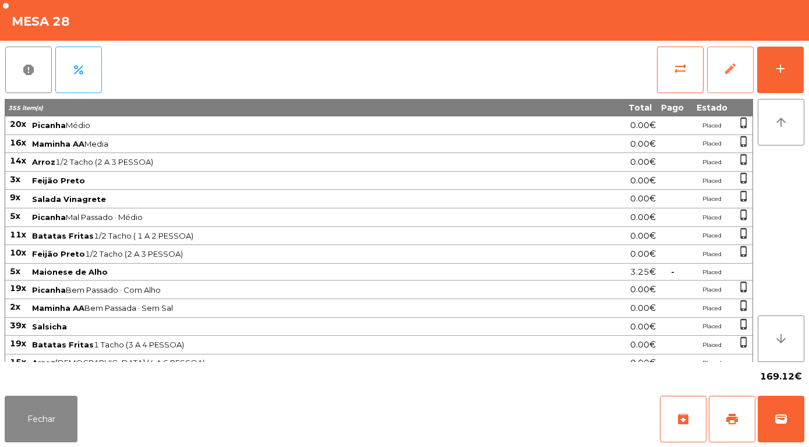
click at [728, 66] on span "edit" at bounding box center [730, 69] width 14 height 14
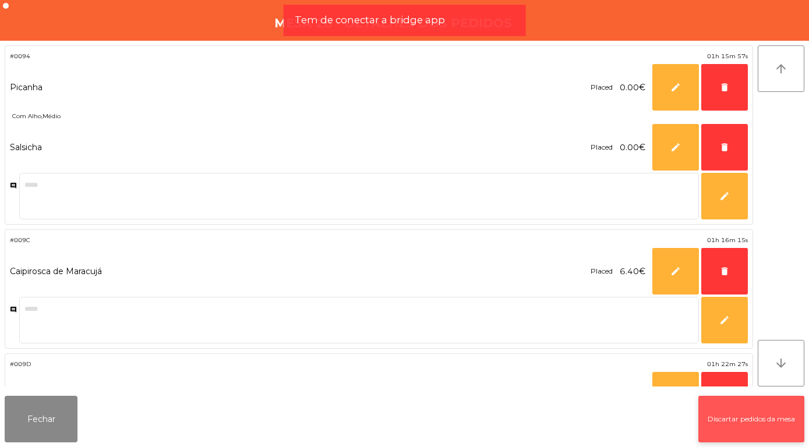
click at [764, 419] on button "Discartar pedidos da mesa" at bounding box center [751, 419] width 106 height 47
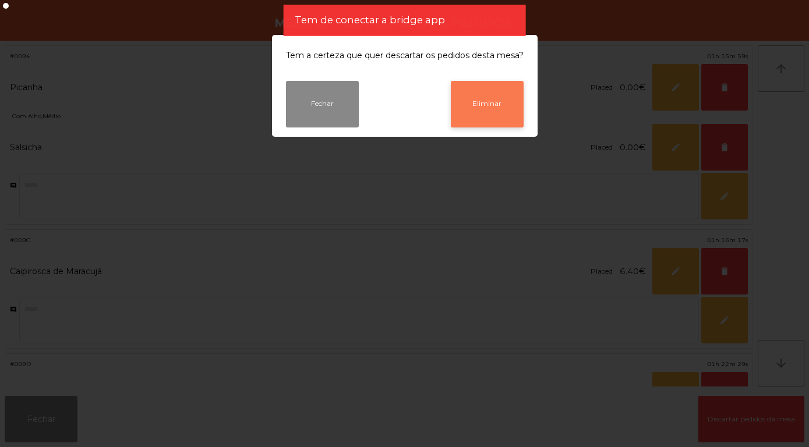
click at [489, 119] on button "Eliminar" at bounding box center [487, 104] width 73 height 47
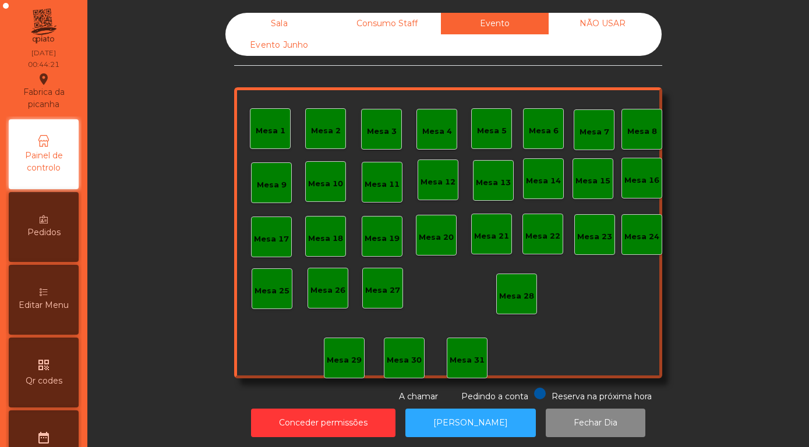
click at [276, 29] on div "Sala" at bounding box center [279, 24] width 108 height 22
